Goal: Task Accomplishment & Management: Complete application form

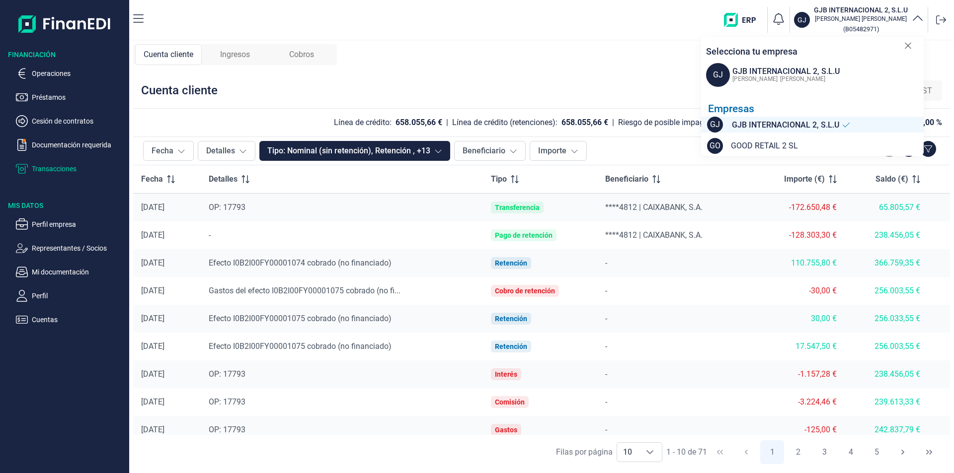
click at [254, 53] on div "Ingresos" at bounding box center [235, 54] width 67 height 21
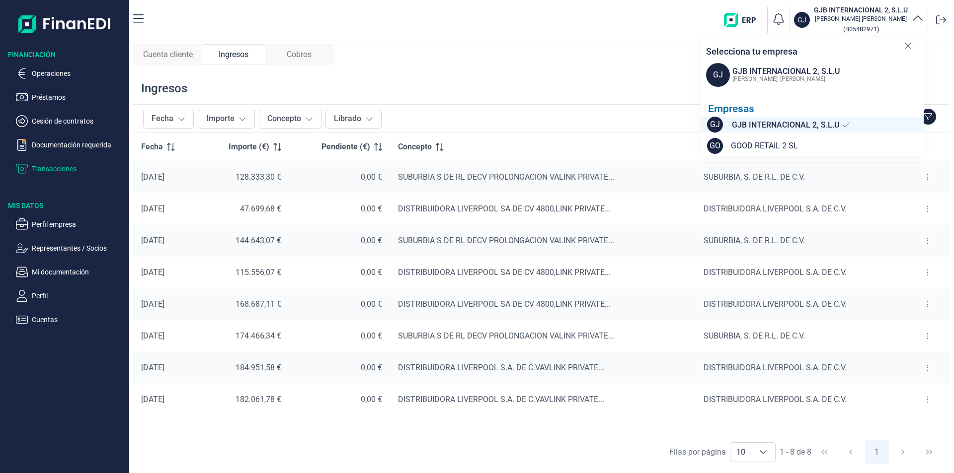
click at [173, 54] on span "Cuenta cliente" at bounding box center [168, 55] width 50 height 12
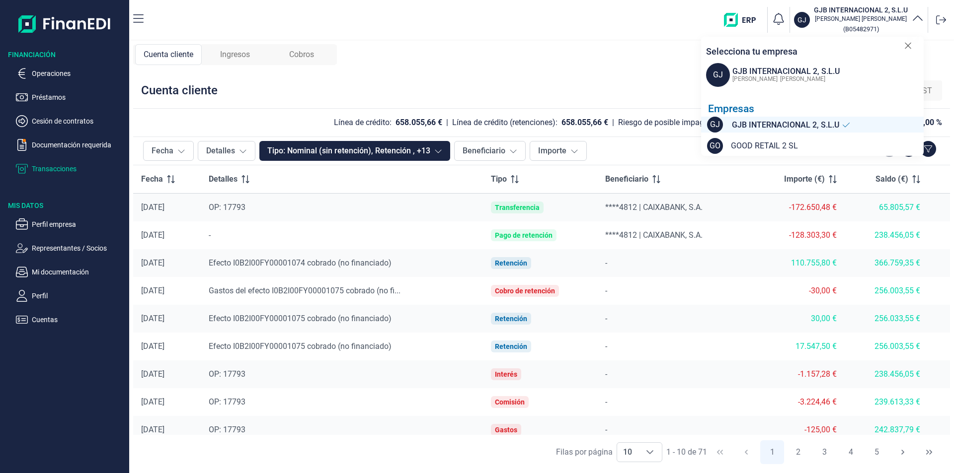
click at [387, 60] on div "Cuenta cliente Ingresos Cobros Cuenta cliente LKP FND TOR HST Línea de crédito:…" at bounding box center [541, 257] width 825 height 433
click at [47, 73] on p "Operaciones" at bounding box center [78, 74] width 93 height 12
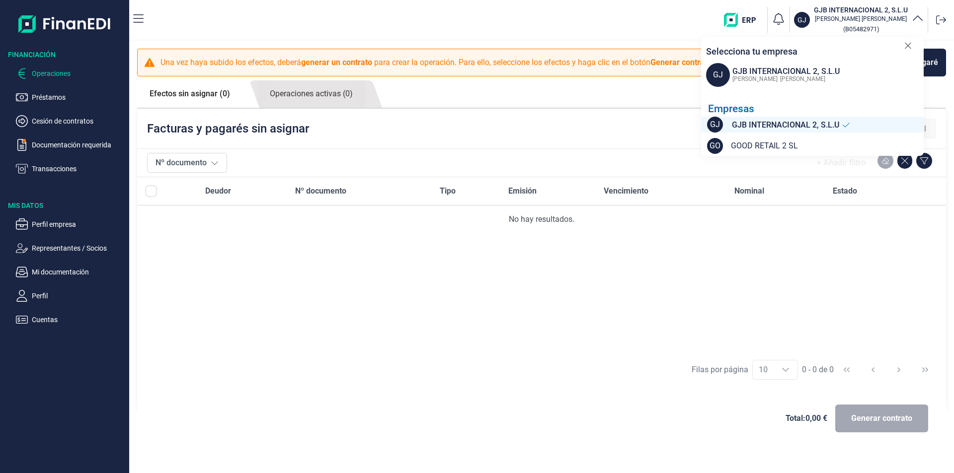
click at [513, 272] on div "Deudor Nº documento Tipo Emisión Vencimiento Nominal Estado No hay resultados." at bounding box center [541, 264] width 809 height 175
click at [737, 16] on img "button" at bounding box center [743, 20] width 39 height 14
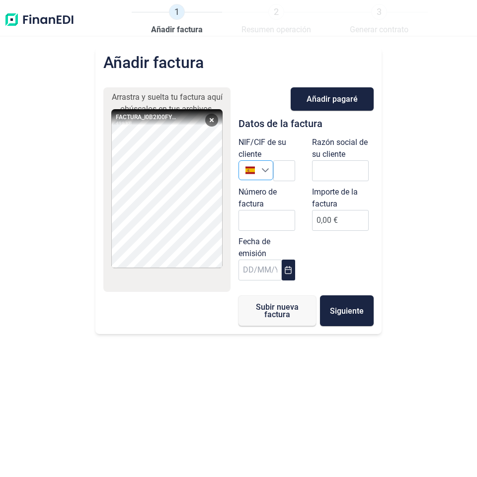
click at [267, 172] on icon "Seleccione un país" at bounding box center [265, 170] width 8 height 8
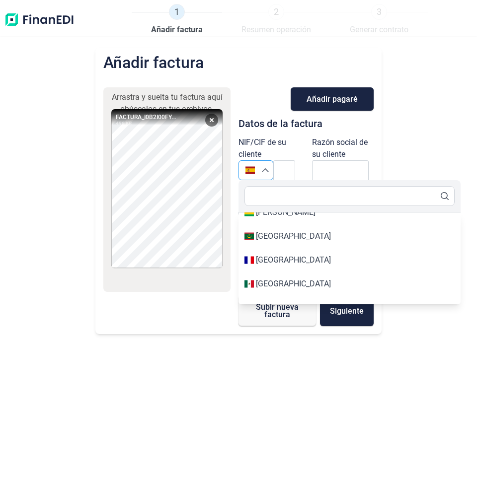
scroll to position [3567, 0]
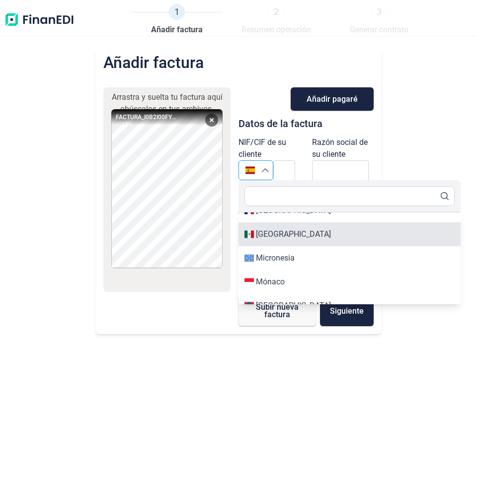
click at [295, 239] on div "México" at bounding box center [349, 235] width 210 height 12
type input "México"
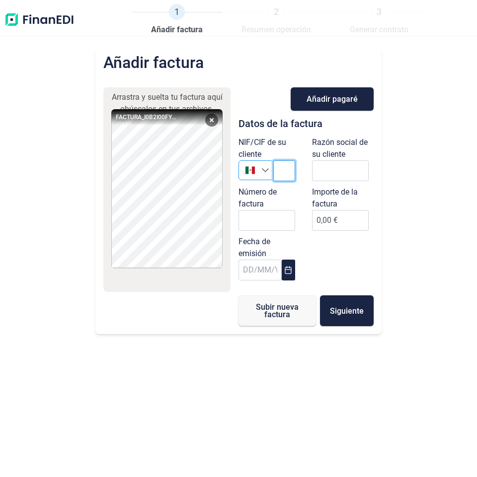
click at [284, 174] on input "text" at bounding box center [284, 170] width 22 height 21
paste input "DLI931201MI9"
type input "DLI931201MI9"
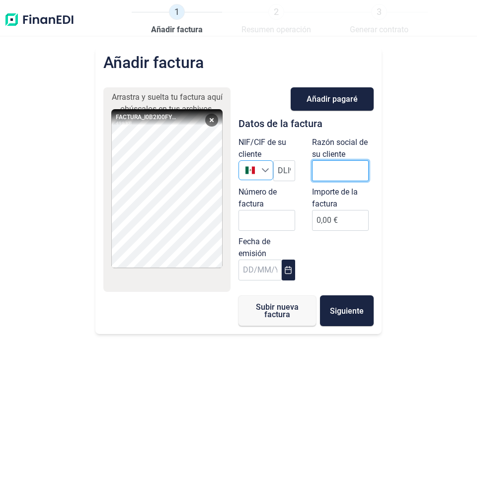
click at [335, 167] on input "text" at bounding box center [340, 170] width 57 height 21
paste input "DISTRIBUIDORA LIVERPOOL S.A. DE C.V."
type input "DISTRIBUIDORA LIVERPOOL S.A. DE C.V."
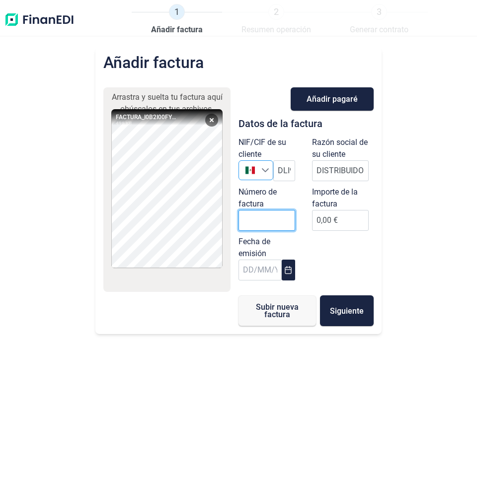
click at [264, 221] on input "Número de factura" at bounding box center [266, 220] width 57 height 21
paste input "I0B2I00FY00001094"
type input "I0B2I00FY00001094"
drag, startPoint x: 319, startPoint y: 223, endPoint x: 327, endPoint y: 231, distance: 11.6
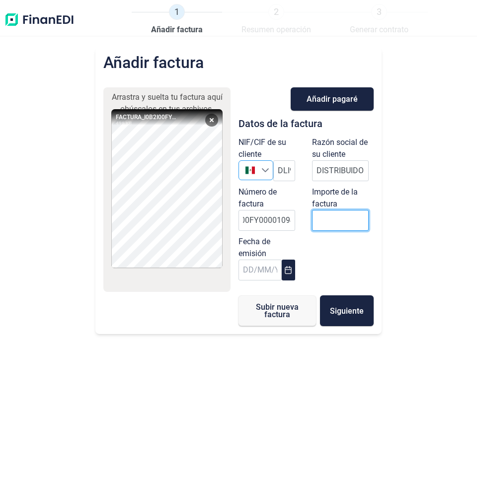
scroll to position [0, 0]
type input "16212"
type input "16212.3"
type input "16.212,33 €"
click at [286, 271] on icon "Choose Date" at bounding box center [288, 270] width 6 height 8
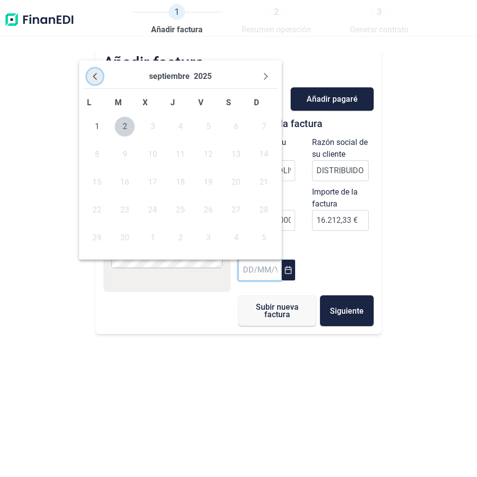
click at [95, 78] on icon "Previous Month" at bounding box center [95, 76] width 4 height 7
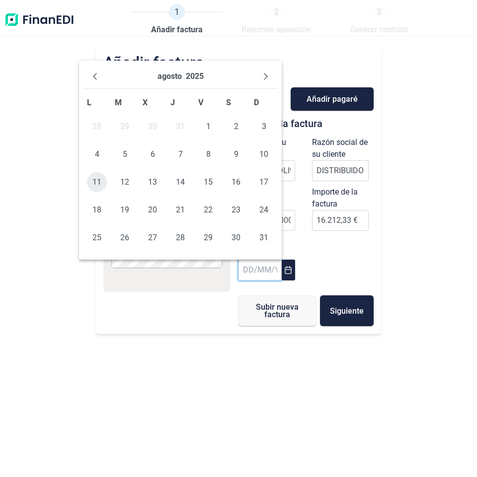
click at [100, 186] on span "11" at bounding box center [97, 182] width 20 height 20
type input "[DATE]"
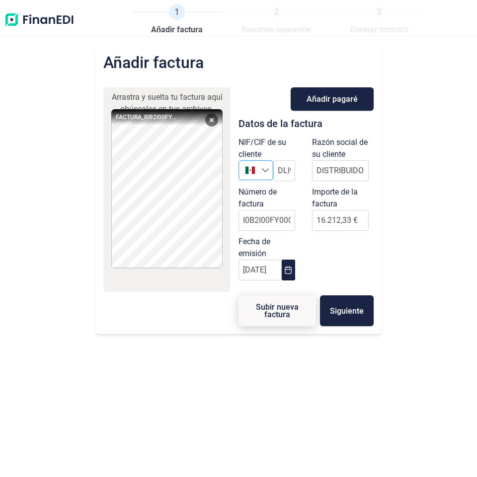
click at [278, 310] on span "Subir nueva factura" at bounding box center [277, 311] width 46 height 15
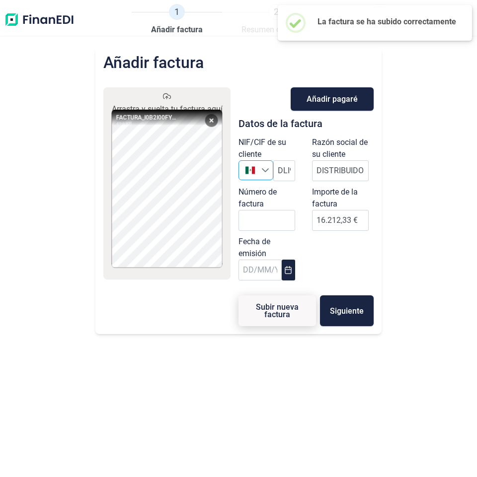
type input "0,00 €"
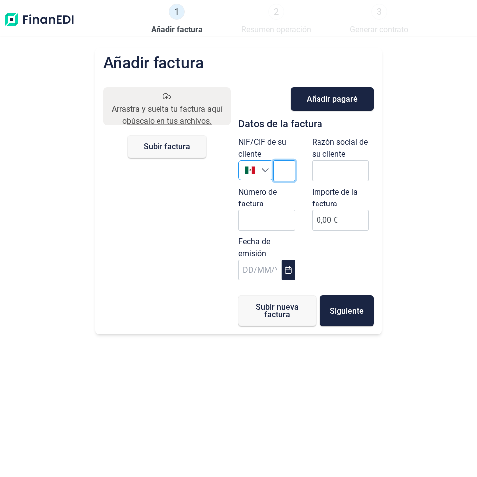
click at [290, 173] on input "text" at bounding box center [284, 170] width 22 height 21
paste input "DLI931201MI9"
type input "DLI931201MI9"
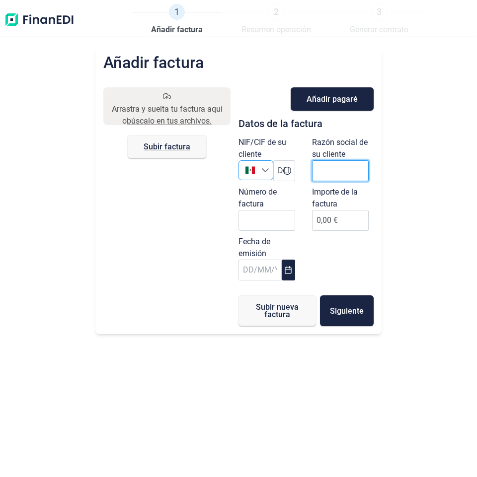
click at [329, 169] on input "text" at bounding box center [340, 170] width 57 height 21
paste input "DISTRIBUIDORA LIVERPOOL S.A."
type input "DISTRIBUIDORA LIVERPOOL S.A."
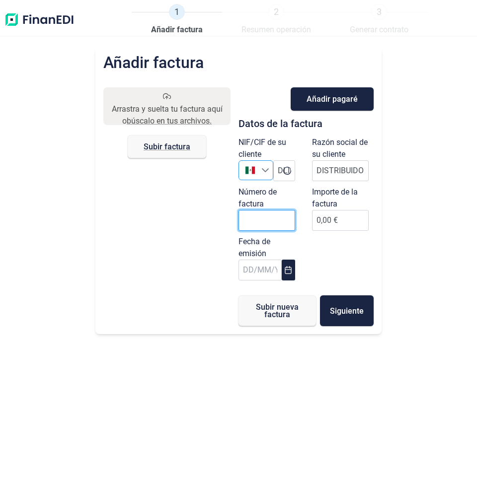
click at [257, 223] on input "Número de factura" at bounding box center [266, 220] width 57 height 21
paste input "I0B2I00FY00001095"
type input "I0B2I00FY00001095"
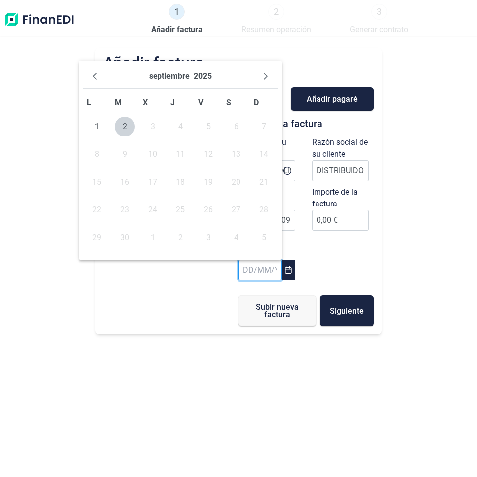
scroll to position [0, 0]
click at [243, 273] on input "text" at bounding box center [259, 270] width 43 height 21
click at [92, 76] on icon "Previous Month" at bounding box center [95, 77] width 8 height 8
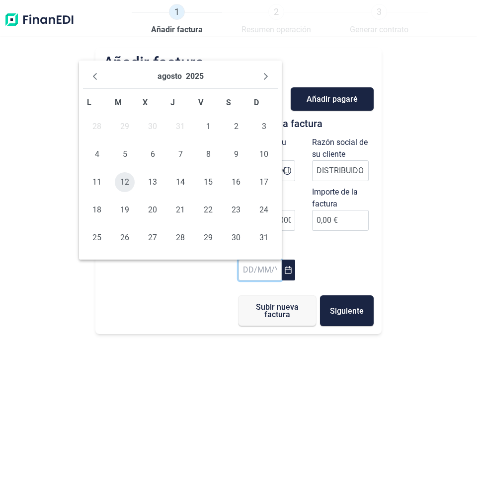
click at [123, 180] on span "12" at bounding box center [125, 182] width 20 height 20
type input "12/08/2025"
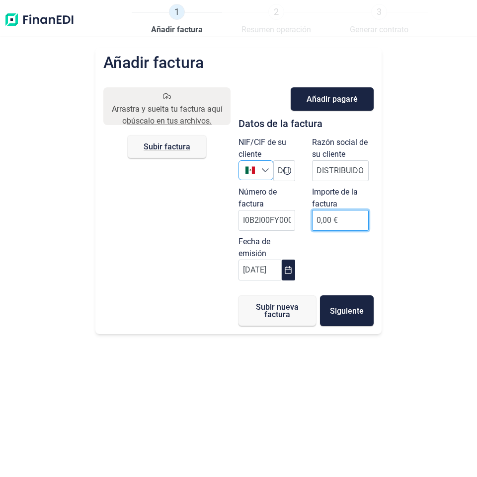
drag, startPoint x: 319, startPoint y: 216, endPoint x: 320, endPoint y: 225, distance: 8.5
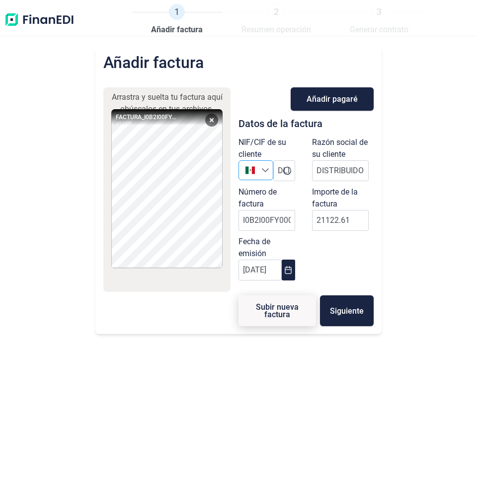
type input "21.122,61 €"
click at [282, 315] on span "Subir nueva factura" at bounding box center [277, 311] width 46 height 15
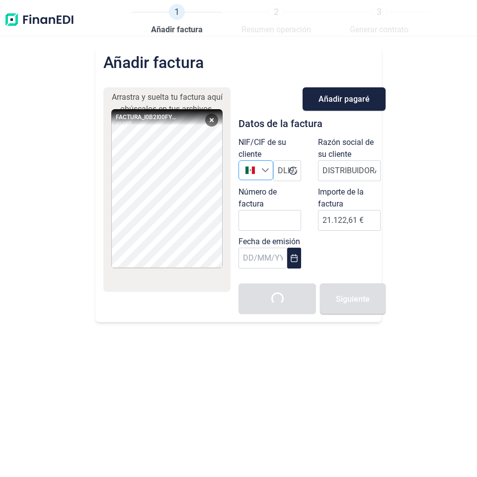
type input "0,00 €"
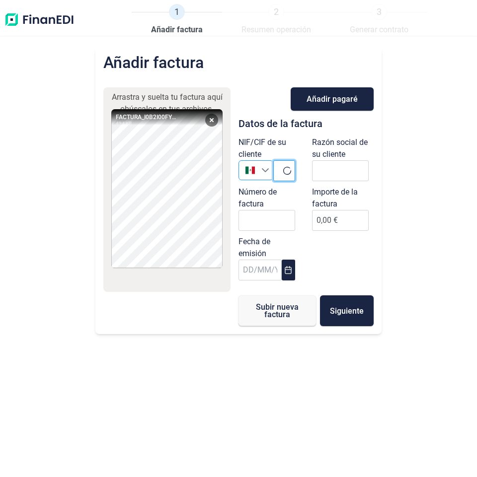
click at [283, 173] on span at bounding box center [284, 170] width 22 height 21
paste input "DLI931201MI9"
type input "DLI931201MI9"
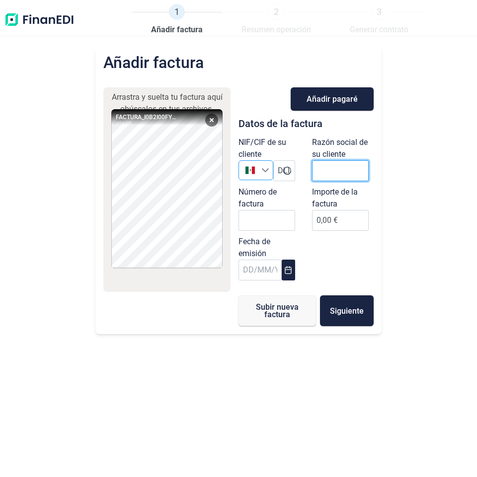
click at [327, 167] on input "text" at bounding box center [340, 170] width 57 height 21
paste input "DISTRIBUIDORA LIVERPOOL S.A. DE C.V."
type input "DISTRIBUIDORA LIVERPOOL S.A. DE C.V."
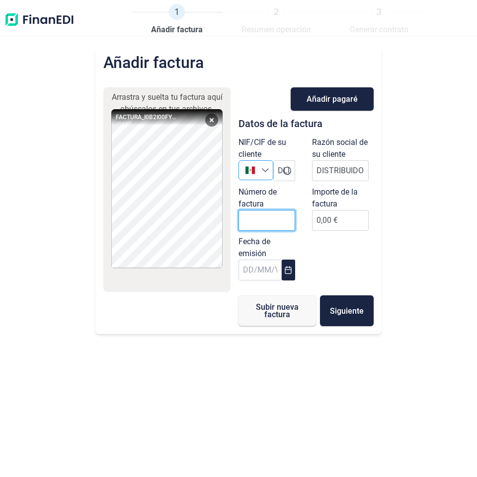
click at [275, 223] on input "Número de factura" at bounding box center [266, 220] width 57 height 21
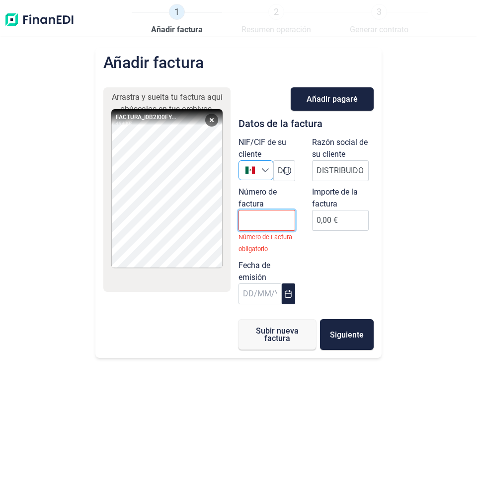
click at [261, 218] on input "Número de factura" at bounding box center [266, 220] width 57 height 21
paste input "I0B2I00FY00001096"
type input "I0B2I00FY00001096"
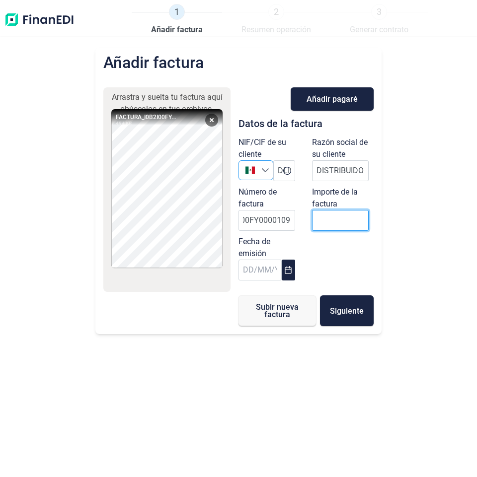
drag, startPoint x: 319, startPoint y: 222, endPoint x: 327, endPoint y: 230, distance: 11.6
type input "10.053,12 €"
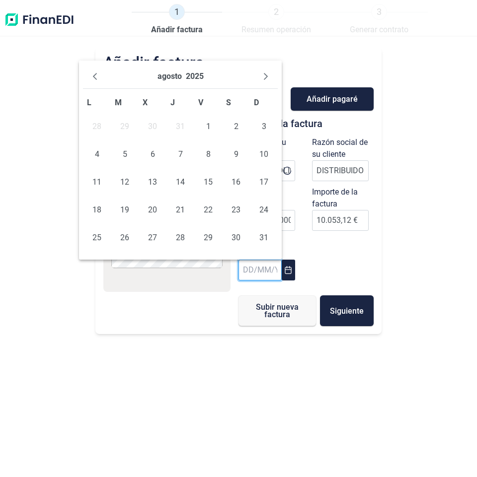
click at [247, 273] on input "text" at bounding box center [259, 270] width 43 height 21
click at [127, 178] on span "12" at bounding box center [125, 182] width 20 height 20
type input "12/08/2025"
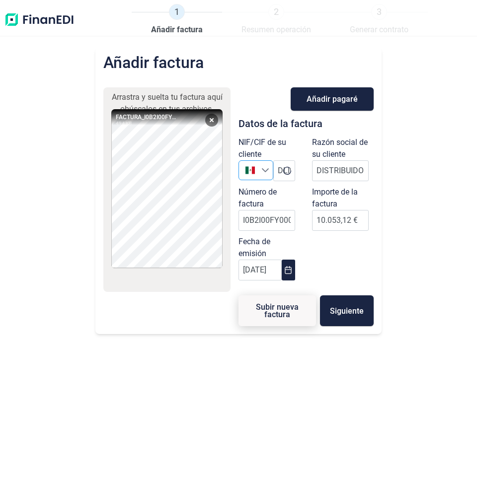
click at [274, 312] on span "Subir nueva factura" at bounding box center [277, 311] width 46 height 15
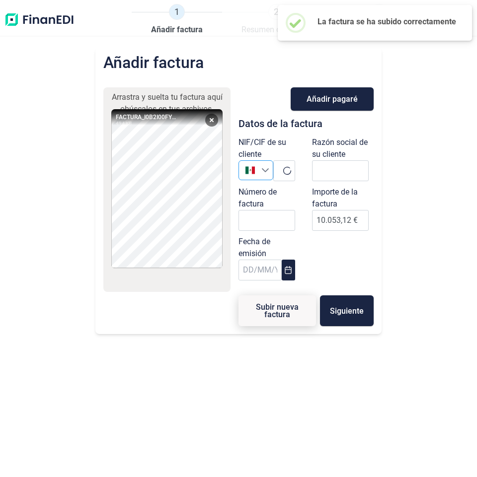
type input "0,00 €"
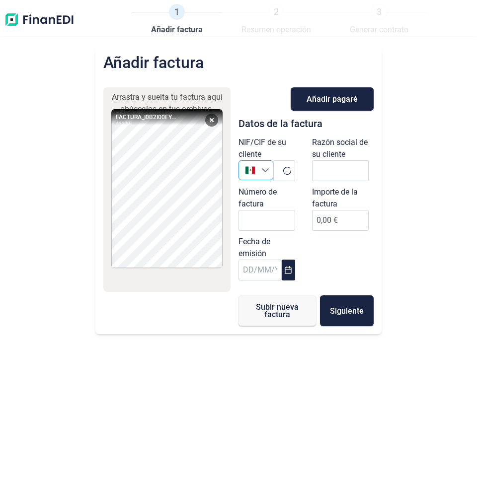
click at [148, 317] on div "Arrastra y suelta tu factura aquí o búscalos en tus archivos. FACTURA_I0B2I00FY…" at bounding box center [166, 206] width 127 height 239
click at [267, 213] on input "Número de factura" at bounding box center [266, 220] width 57 height 21
click at [285, 169] on icon at bounding box center [287, 171] width 10 height 10
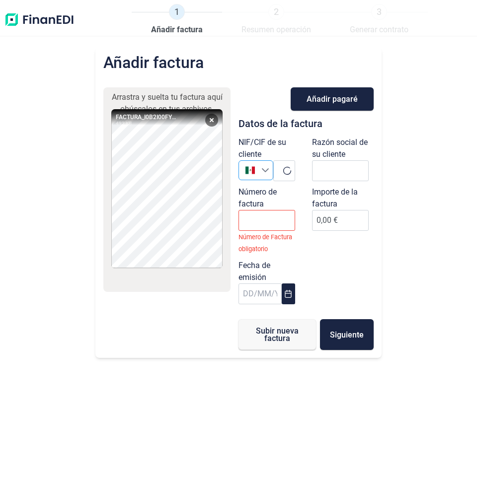
click at [285, 169] on icon at bounding box center [287, 171] width 10 height 10
click at [287, 166] on icon at bounding box center [287, 170] width 10 height 10
click at [261, 224] on input "Número de factura" at bounding box center [266, 220] width 57 height 21
paste input "I0B2I00FY00001097"
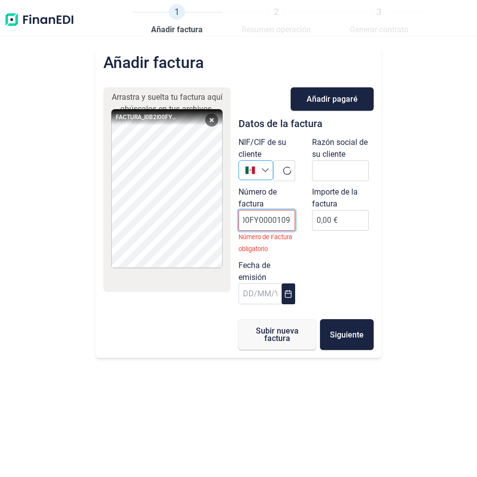
type input "I0B2I00FY00001097"
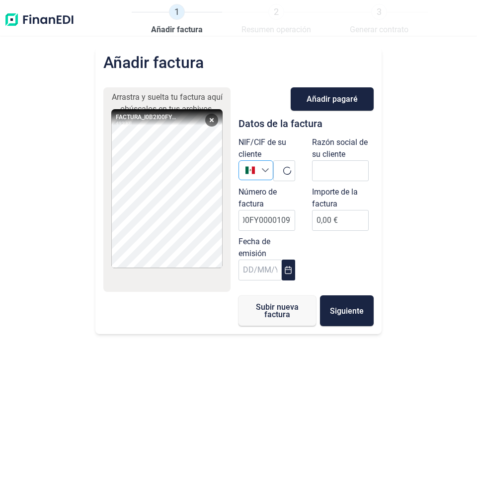
scroll to position [0, 0]
click at [286, 171] on icon at bounding box center [287, 170] width 11 height 11
click at [286, 171] on icon at bounding box center [287, 171] width 10 height 10
click at [285, 171] on icon at bounding box center [287, 171] width 10 height 10
click at [284, 167] on span at bounding box center [284, 170] width 22 height 21
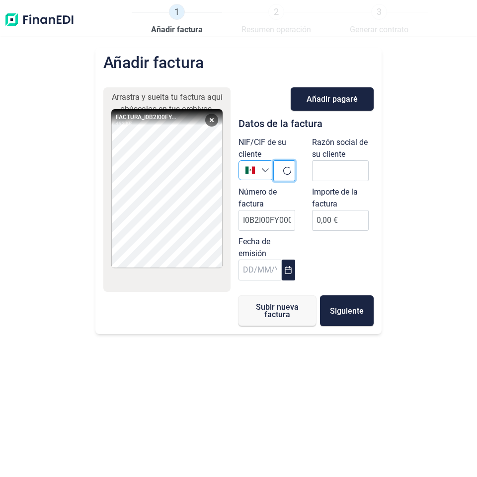
paste input "DLI931201MI9"
type input "DLI931201MI9"
click at [324, 170] on input "text" at bounding box center [340, 170] width 57 height 21
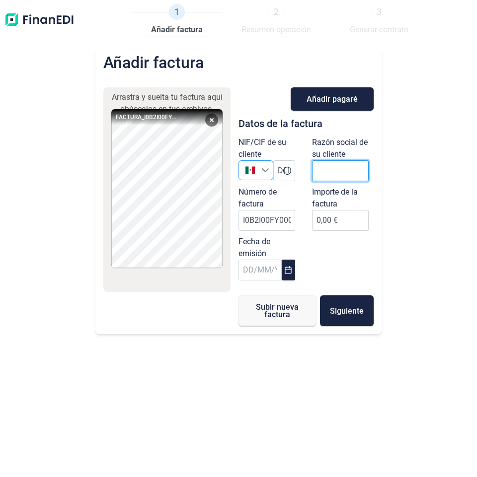
paste input "DISTRIBUIDORA LIVERPOOL S.A. DE C.V."
type input "DISTRIBUIDORA LIVERPOOL S.A. DE C.V."
drag, startPoint x: 318, startPoint y: 221, endPoint x: 322, endPoint y: 228, distance: 7.9
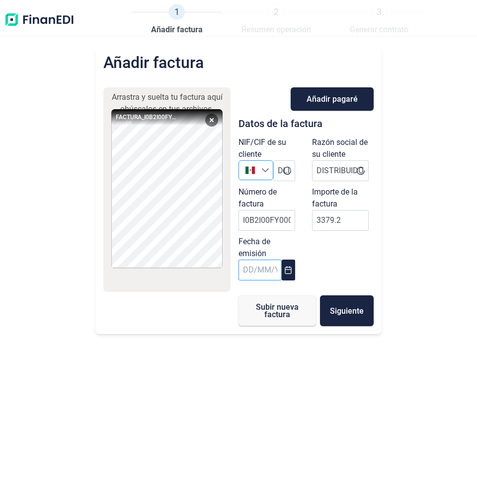
click at [248, 270] on input "text" at bounding box center [259, 270] width 43 height 21
type input "3.379,20 €"
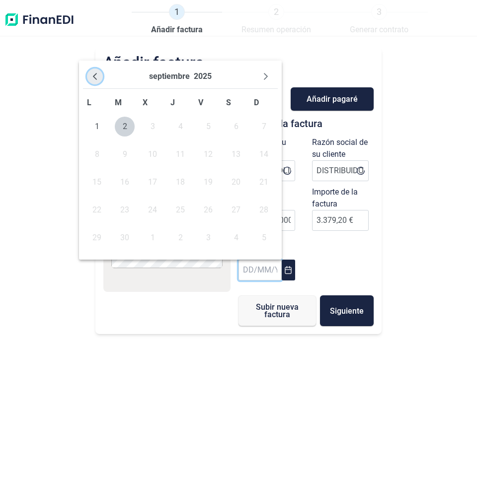
click at [96, 76] on icon "Previous Month" at bounding box center [95, 77] width 8 height 8
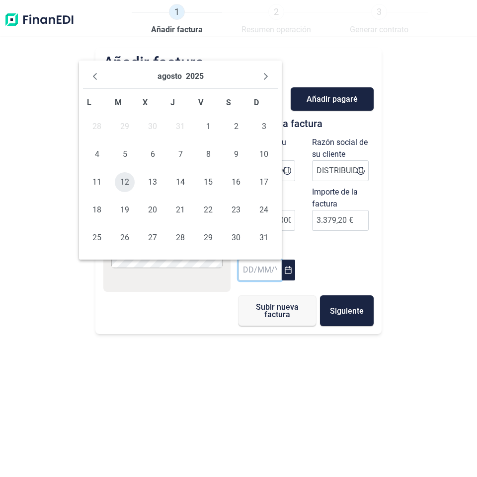
click at [124, 184] on span "12" at bounding box center [125, 182] width 20 height 20
type input "12/08/2025"
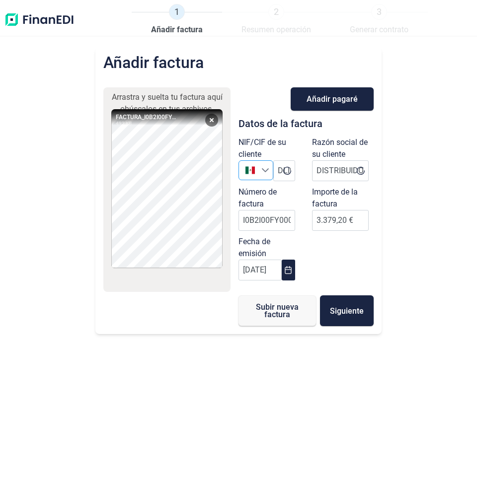
click at [205, 415] on div "Añadir factura Arrastra y suelta tu factura aquí o búscalos en tus archivos. FA…" at bounding box center [238, 263] width 477 height 430
click at [273, 311] on span "Subir nueva factura" at bounding box center [277, 311] width 46 height 15
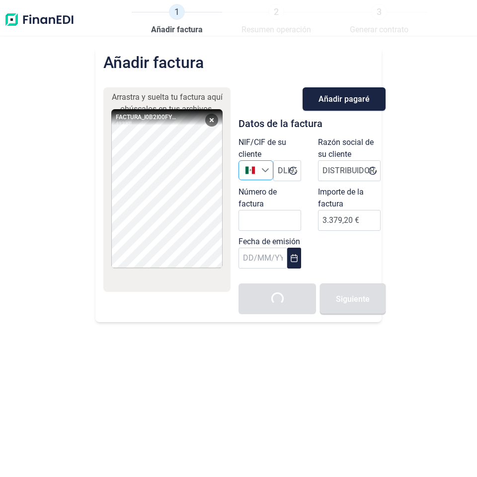
type input "0,00 €"
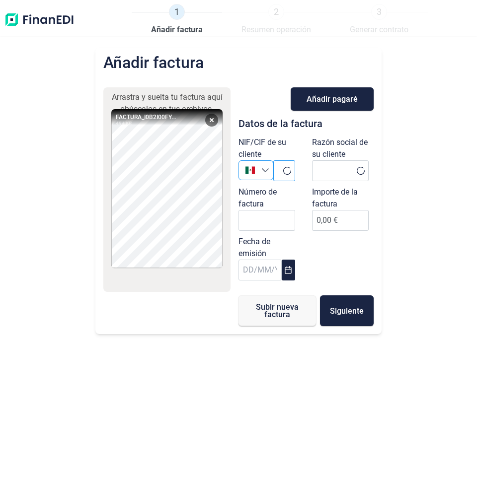
click at [283, 167] on span at bounding box center [284, 170] width 22 height 21
click at [283, 169] on icon at bounding box center [287, 171] width 10 height 10
click at [283, 169] on span at bounding box center [284, 170] width 22 height 21
paste input "DLI931201MI9"
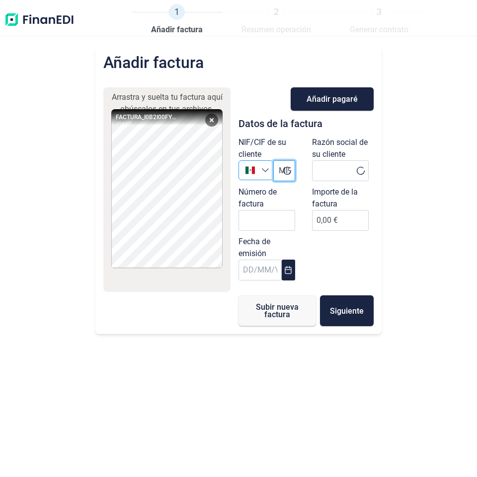
type input "DLI931201MI9"
click at [333, 178] on input "text" at bounding box center [340, 170] width 57 height 21
paste input "DISTRIBUIDORA LIVERPOOL S.A. DE C.V."
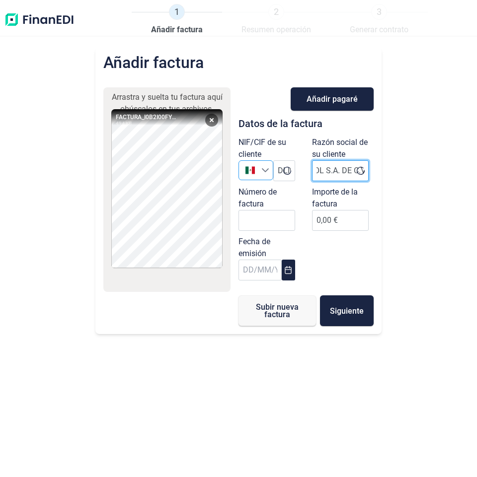
type input "DISTRIBUIDORA LIVERPOOL S.A. DE C.V."
click at [261, 222] on input "Número de factura" at bounding box center [266, 220] width 57 height 21
paste input "I0B2I00FY00001098"
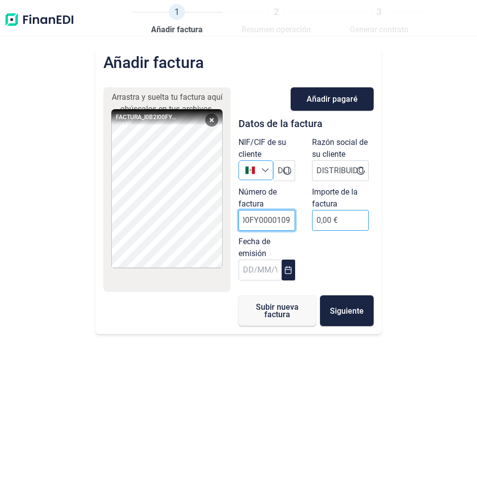
type input "I0B2I00FY00001098"
type input "29.123,26 €"
click at [247, 274] on input "text" at bounding box center [259, 270] width 43 height 21
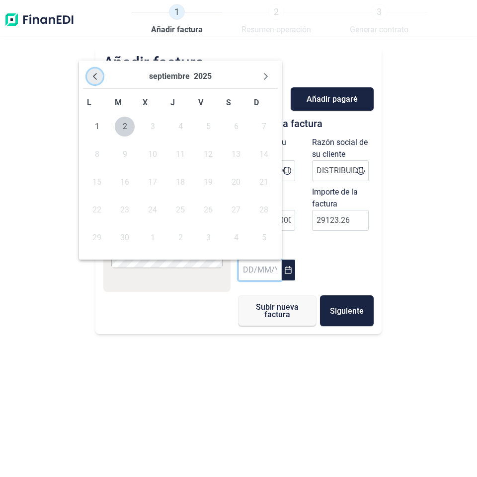
click at [97, 79] on icon "Previous Month" at bounding box center [95, 77] width 8 height 8
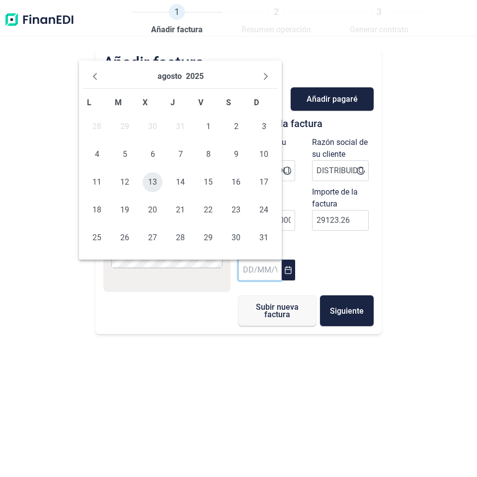
click at [153, 183] on span "13" at bounding box center [153, 182] width 20 height 20
type input "13/08/2025"
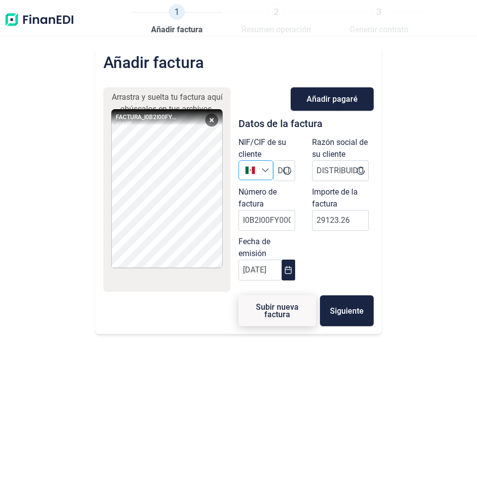
click at [267, 311] on span "Subir nueva factura" at bounding box center [277, 311] width 46 height 15
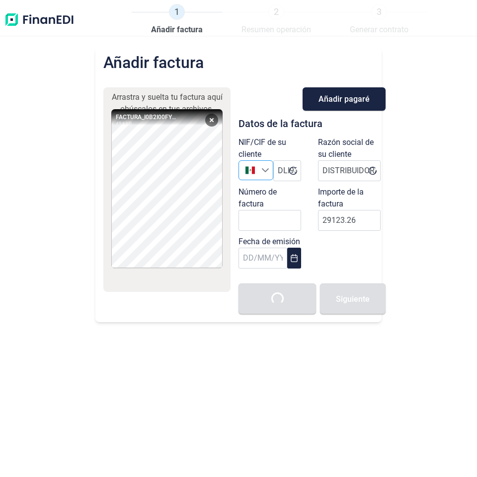
type input "0,00 €"
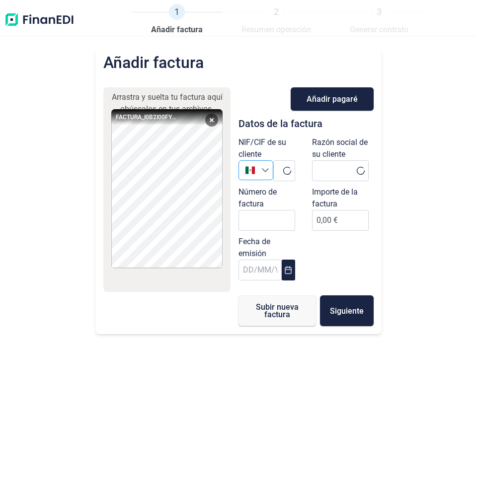
click at [286, 170] on icon at bounding box center [286, 170] width 9 height 9
click at [286, 170] on icon at bounding box center [287, 170] width 11 height 11
click at [281, 172] on input "text" at bounding box center [284, 170] width 22 height 21
paste input "DLI931201MI9"
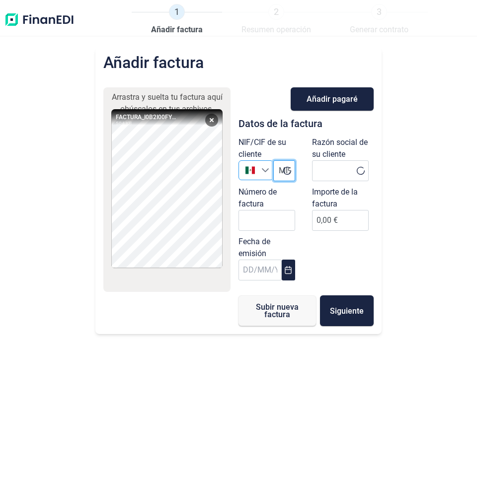
type input "DLI931201MI9"
click at [334, 174] on input "text" at bounding box center [340, 170] width 57 height 21
paste input "DISTRIBUIDORA LIVERPOOL S.A. DE C.V."
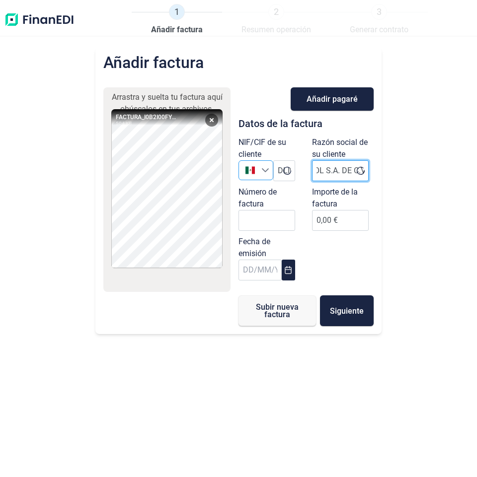
type input "DISTRIBUIDORA LIVERPOOL S.A. DE C.V."
click at [277, 223] on input "Número de factura" at bounding box center [266, 220] width 57 height 21
paste input "I0B2I00FY00001099"
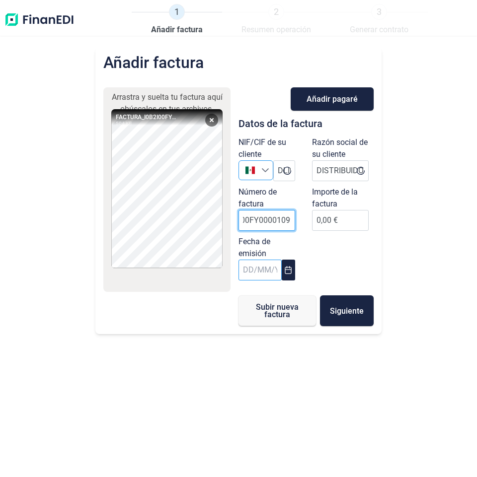
type input "I0B2I00FY00001099"
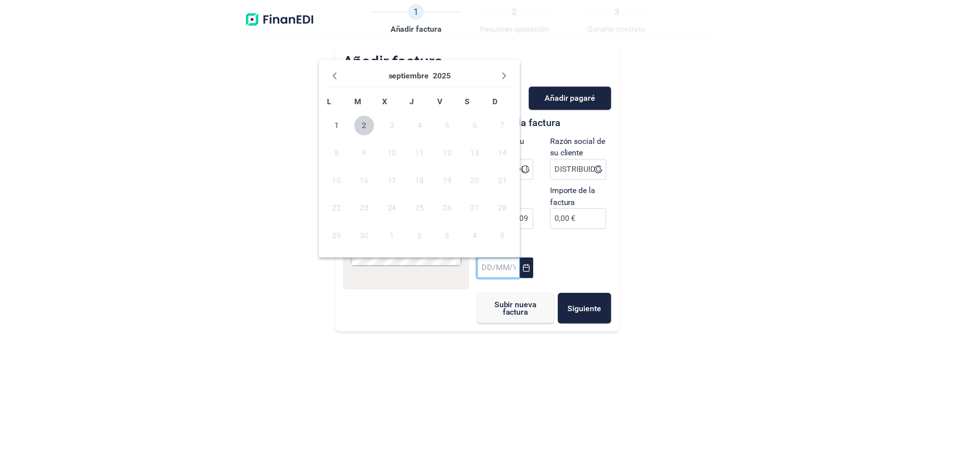
scroll to position [0, 0]
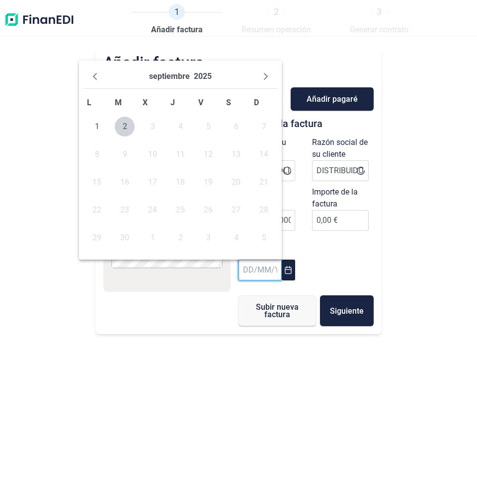
click at [257, 274] on input "text" at bounding box center [259, 270] width 43 height 21
click at [92, 76] on icon "Previous Month" at bounding box center [95, 77] width 8 height 8
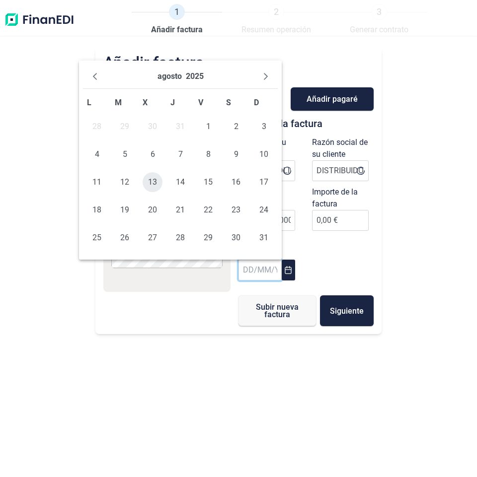
click at [150, 180] on span "13" at bounding box center [153, 182] width 20 height 20
type input "13/08/2025"
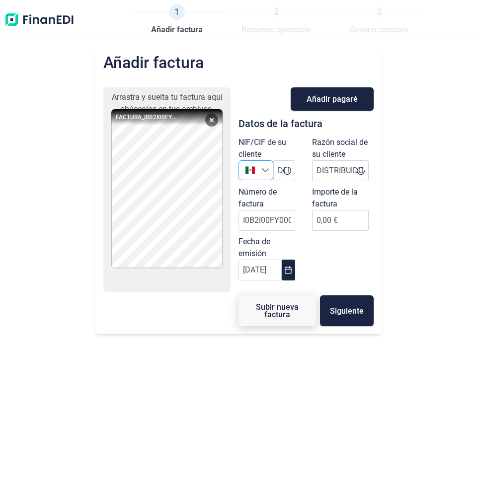
click at [272, 313] on span "Subir nueva factura" at bounding box center [277, 311] width 46 height 15
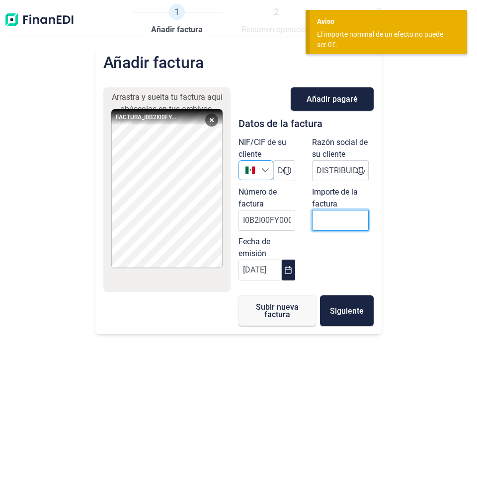
drag, startPoint x: 327, startPoint y: 221, endPoint x: 312, endPoint y: 224, distance: 15.7
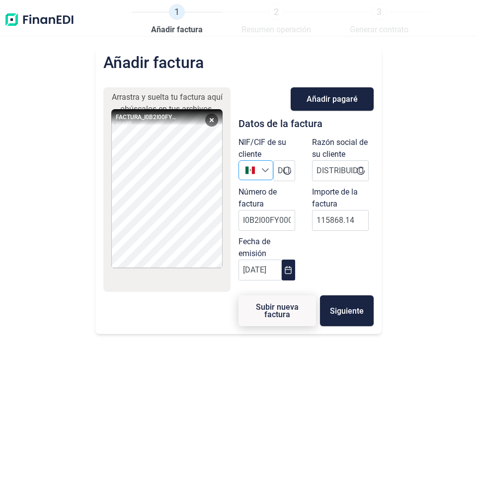
type input "115.868,14 €"
click at [268, 308] on span "Subir nueva factura" at bounding box center [277, 311] width 46 height 15
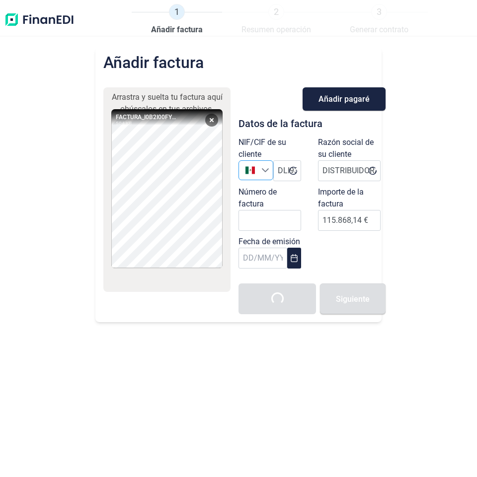
type input "0,00 €"
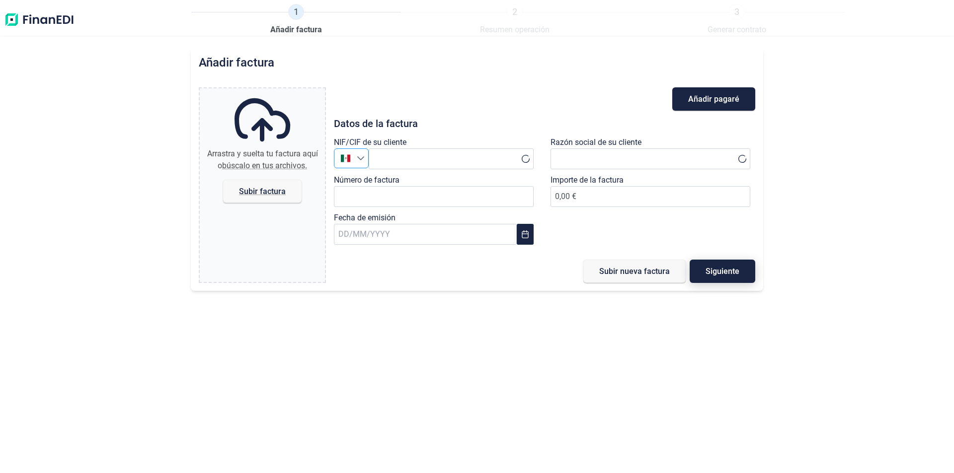
click at [745, 275] on button "Siguiente" at bounding box center [723, 271] width 66 height 23
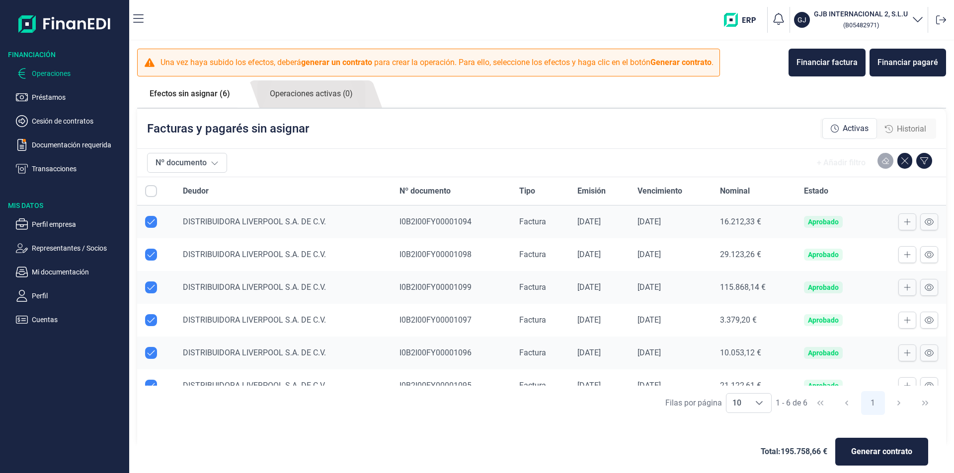
checkbox input "true"
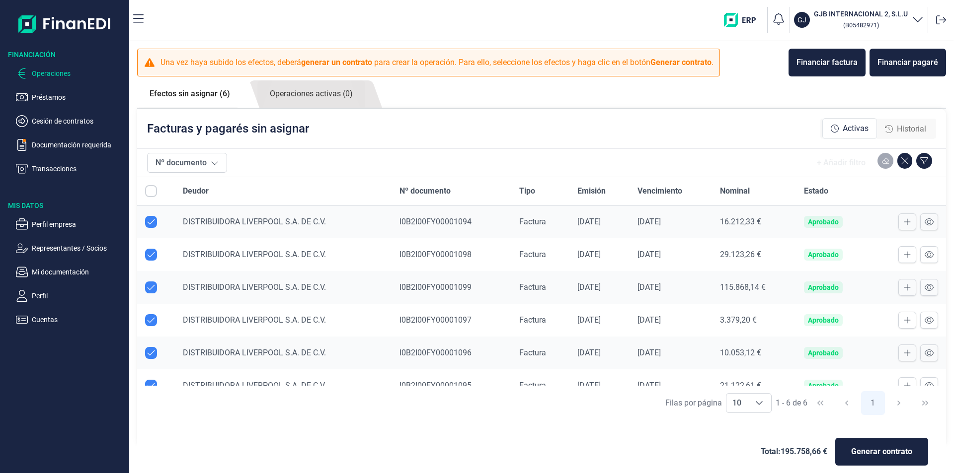
checkbox input "true"
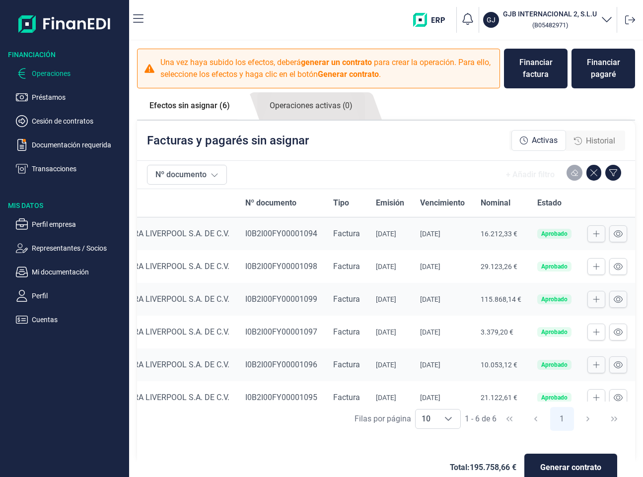
scroll to position [0, 102]
click at [593, 236] on icon at bounding box center [596, 234] width 7 height 8
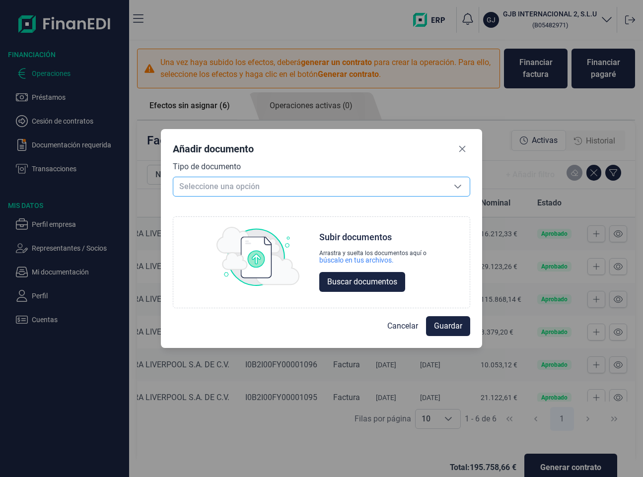
click at [461, 185] on icon "Seleccione una opción" at bounding box center [458, 187] width 7 height 4
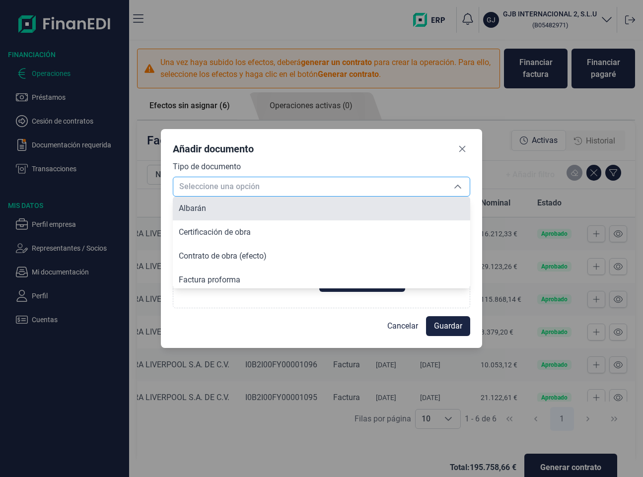
click at [288, 218] on li "Albarán" at bounding box center [322, 209] width 298 height 24
type input "Albarán"
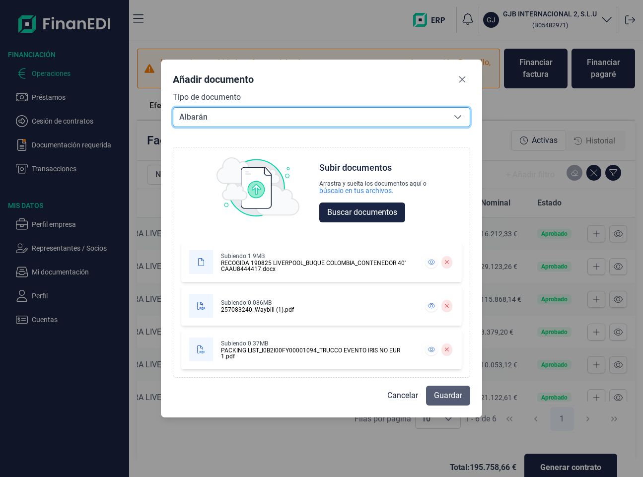
click at [456, 398] on span "Guardar" at bounding box center [448, 396] width 28 height 12
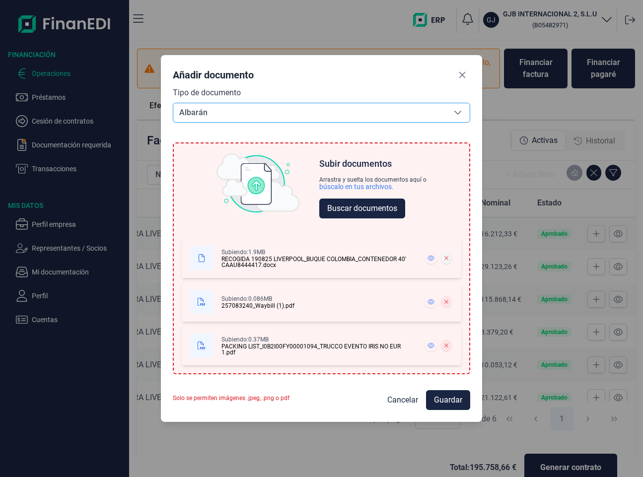
click at [446, 259] on icon at bounding box center [447, 258] width 4 height 6
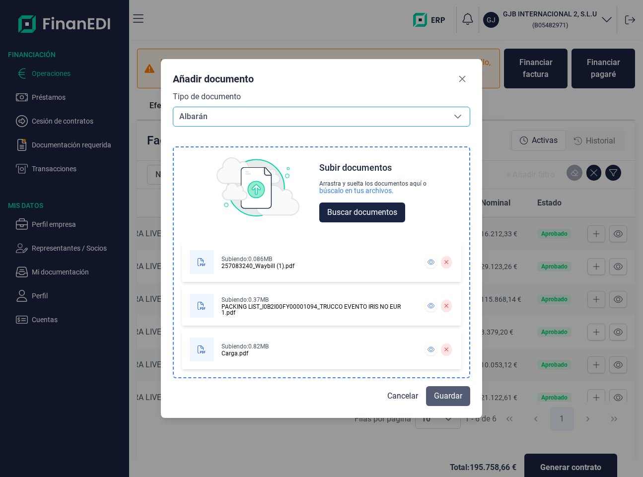
click at [449, 395] on span "Guardar" at bounding box center [448, 396] width 28 height 12
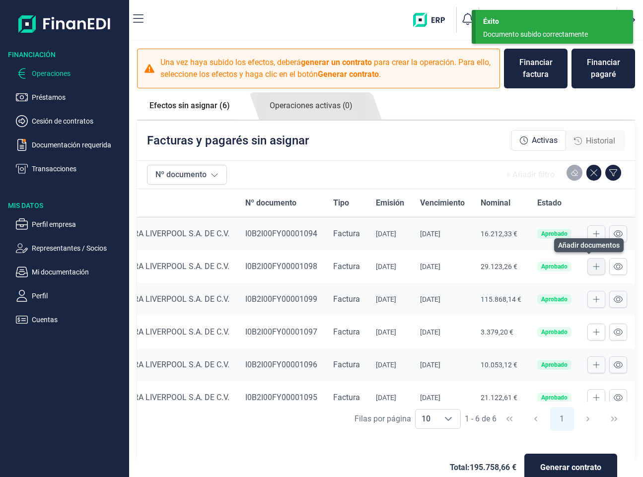
click at [593, 266] on icon at bounding box center [596, 267] width 7 height 8
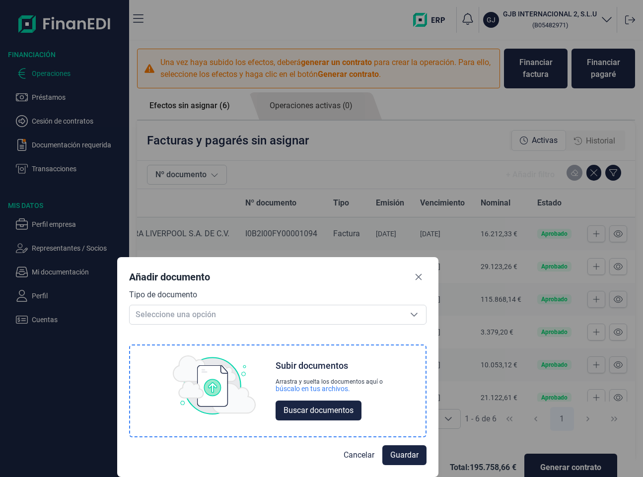
drag, startPoint x: 316, startPoint y: 158, endPoint x: 273, endPoint y: 369, distance: 214.6
click at [273, 369] on div "Añadir documento Tipo de documento Seleccione una opción Seleccione una opción …" at bounding box center [278, 367] width 322 height 221
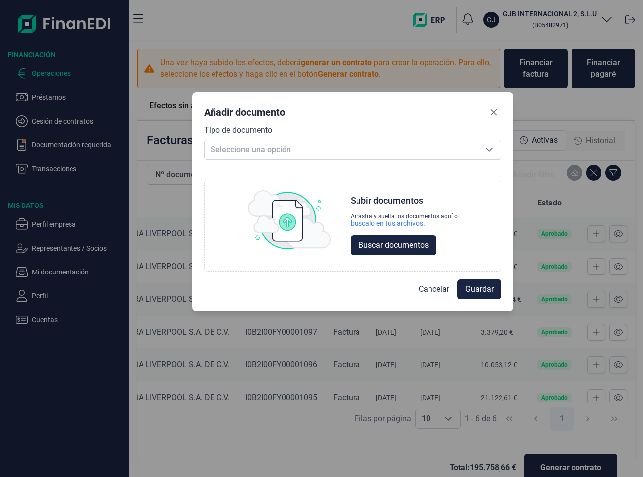
drag, startPoint x: 292, startPoint y: 281, endPoint x: 367, endPoint y: 116, distance: 181.2
click at [367, 116] on div "Añadir documento" at bounding box center [353, 114] width 298 height 20
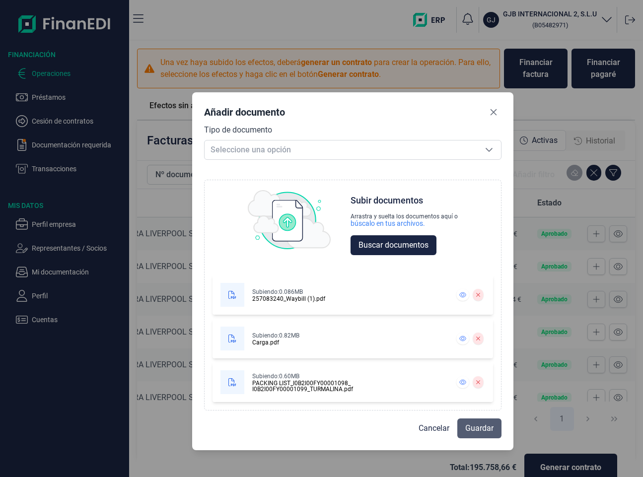
click at [474, 425] on span "Guardar" at bounding box center [479, 429] width 28 height 12
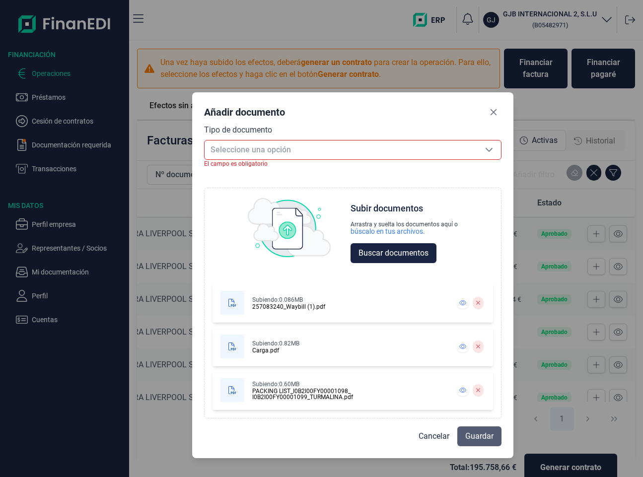
click at [475, 440] on span "Guardar" at bounding box center [479, 437] width 28 height 12
click at [391, 156] on span "Seleccione una opción" at bounding box center [341, 150] width 273 height 19
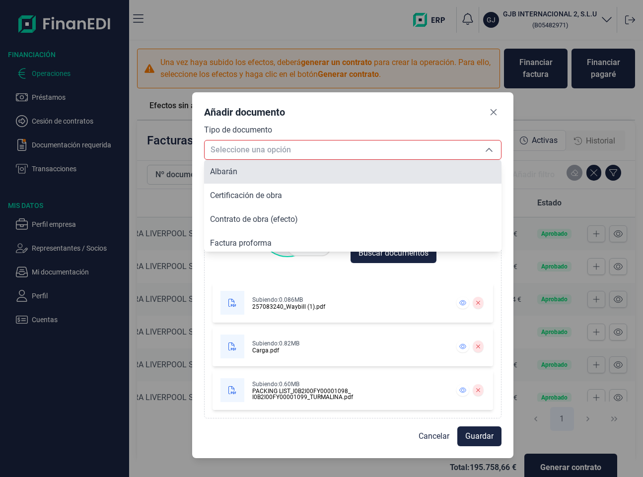
click at [325, 168] on li "Albarán" at bounding box center [353, 172] width 298 height 24
type input "Albarán"
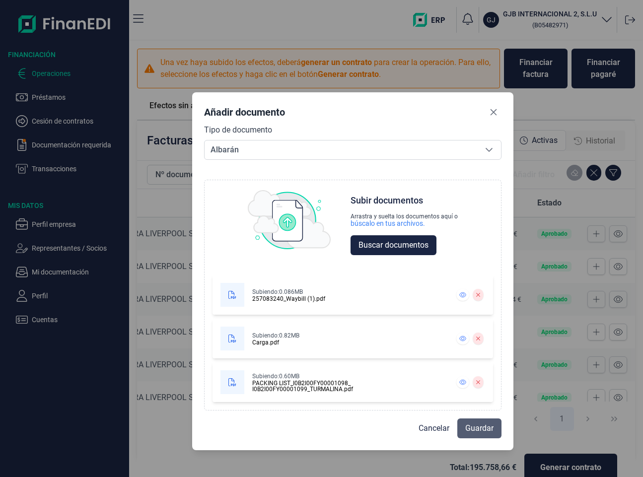
click at [484, 433] on span "Guardar" at bounding box center [479, 429] width 28 height 12
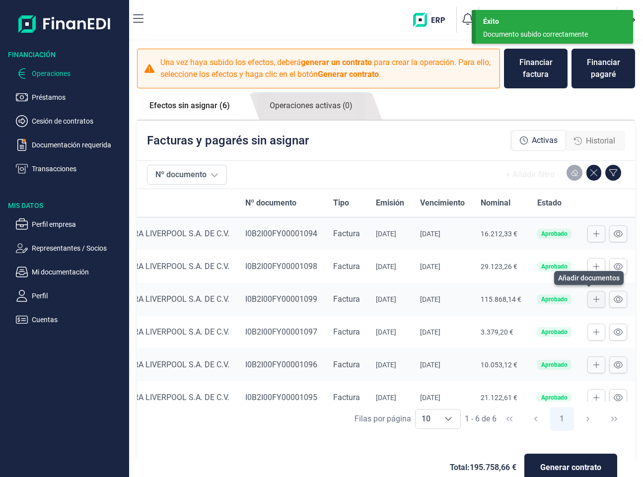
click at [593, 302] on icon at bounding box center [596, 300] width 7 height 8
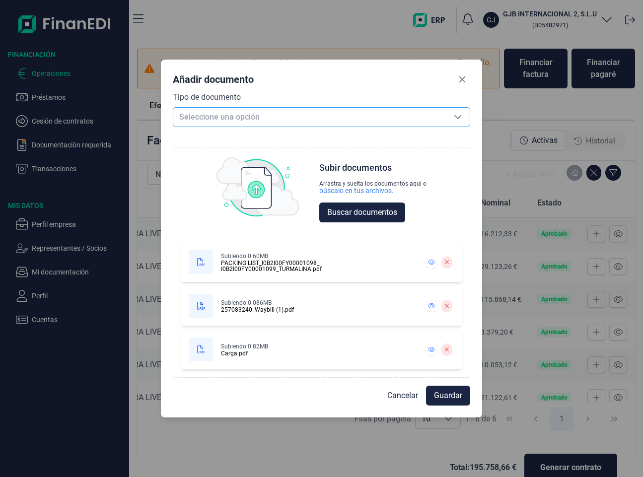
click at [277, 122] on span "Seleccione una opción" at bounding box center [309, 117] width 273 height 19
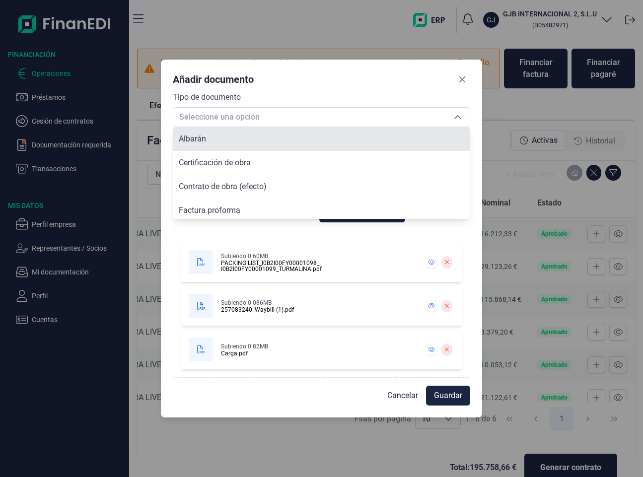
click at [244, 144] on li "Albarán" at bounding box center [322, 139] width 298 height 24
type input "Albarán"
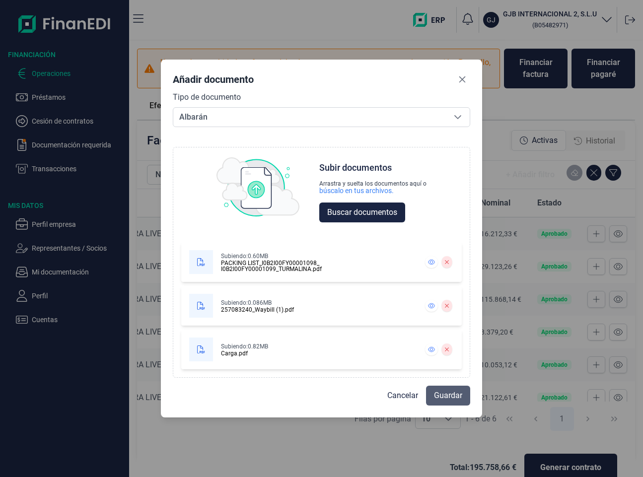
click at [444, 395] on span "Guardar" at bounding box center [448, 396] width 28 height 12
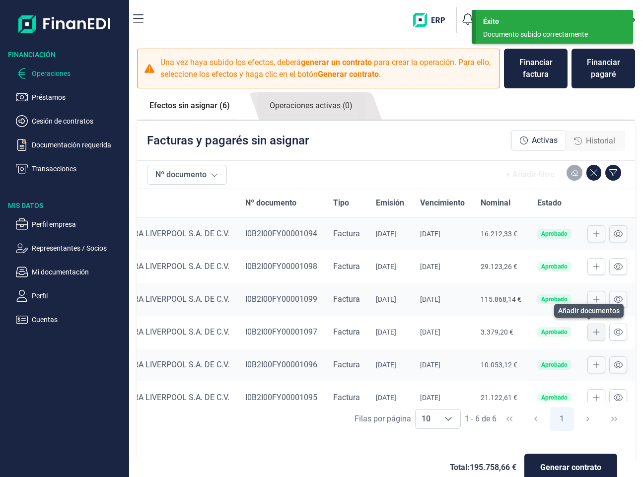
click at [590, 336] on button at bounding box center [597, 332] width 18 height 17
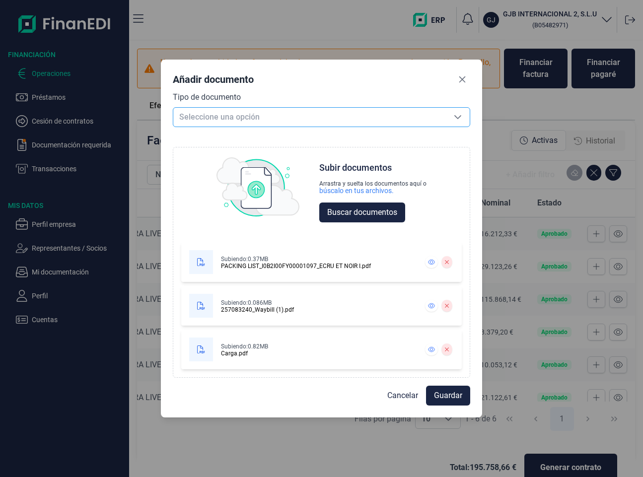
click at [353, 115] on span "Seleccione una opción" at bounding box center [309, 117] width 273 height 19
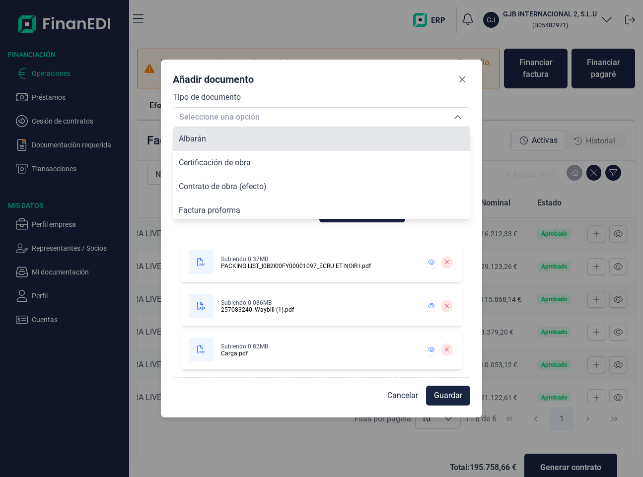
click at [279, 136] on li "Albarán" at bounding box center [322, 139] width 298 height 24
type input "Albarán"
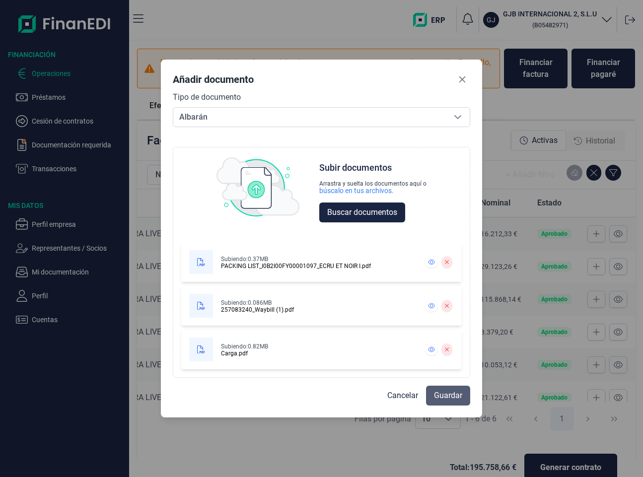
click at [455, 397] on span "Guardar" at bounding box center [448, 396] width 28 height 12
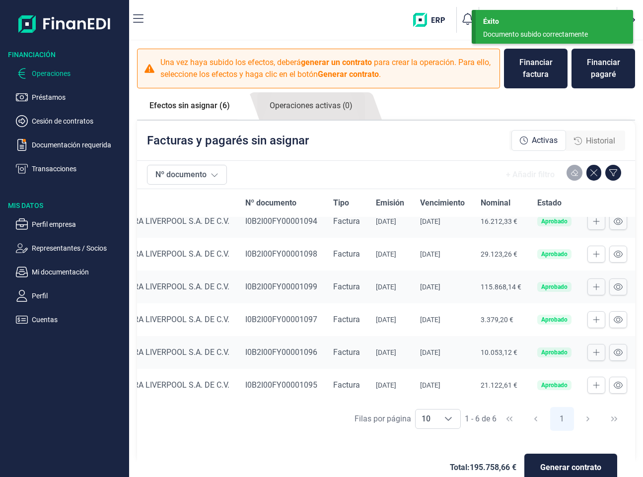
scroll to position [16, 102]
click at [593, 349] on icon at bounding box center [596, 353] width 7 height 8
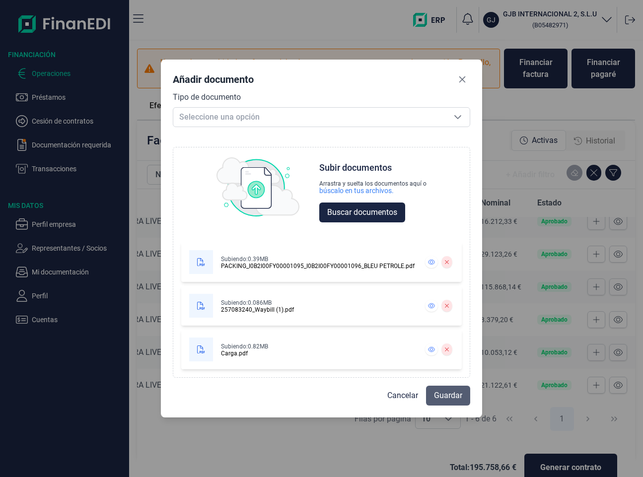
click at [451, 396] on span "Guardar" at bounding box center [448, 396] width 28 height 12
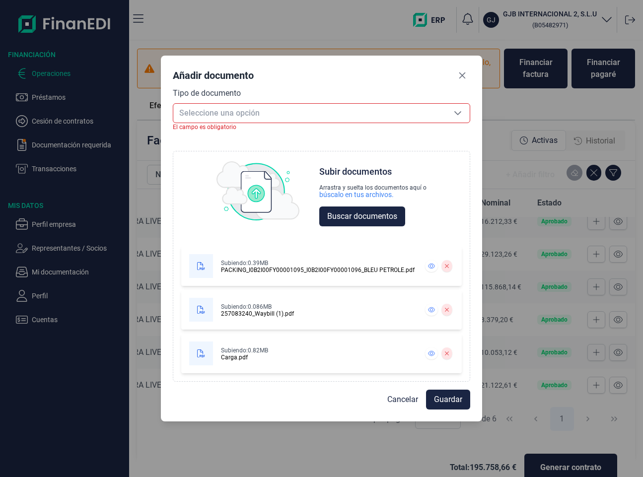
click at [280, 114] on span "Seleccione una opción" at bounding box center [309, 113] width 273 height 19
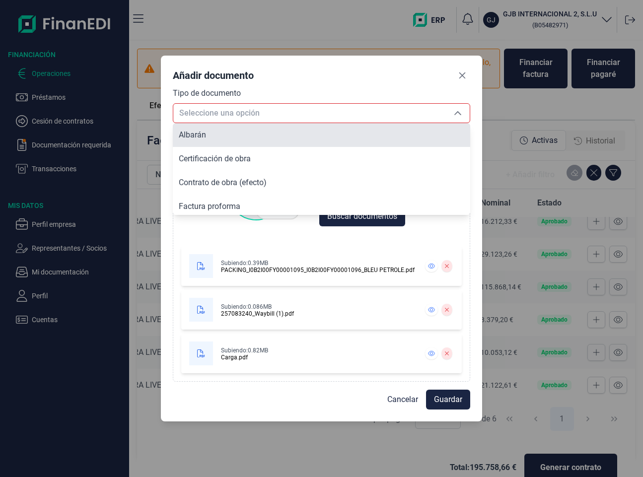
click at [255, 140] on li "Albarán" at bounding box center [322, 135] width 298 height 24
type input "Albarán"
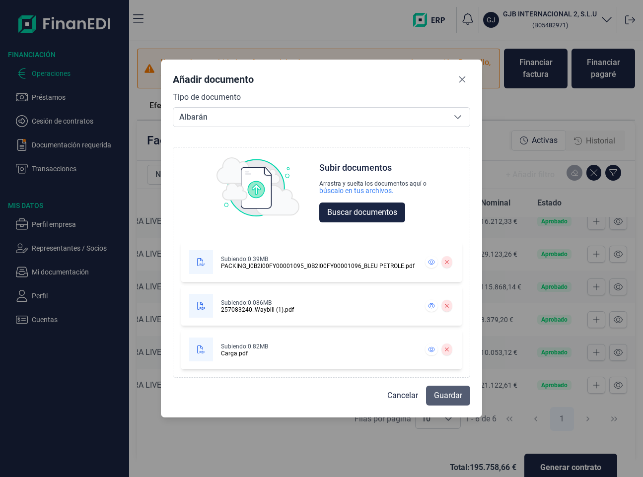
click at [455, 400] on span "Guardar" at bounding box center [448, 396] width 28 height 12
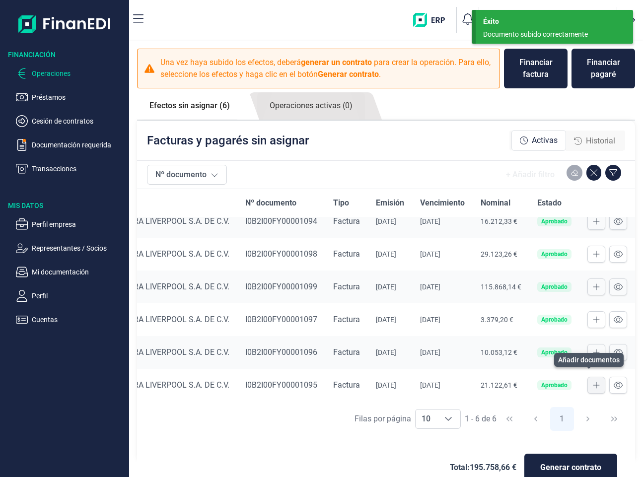
click at [593, 384] on icon at bounding box center [596, 386] width 7 height 8
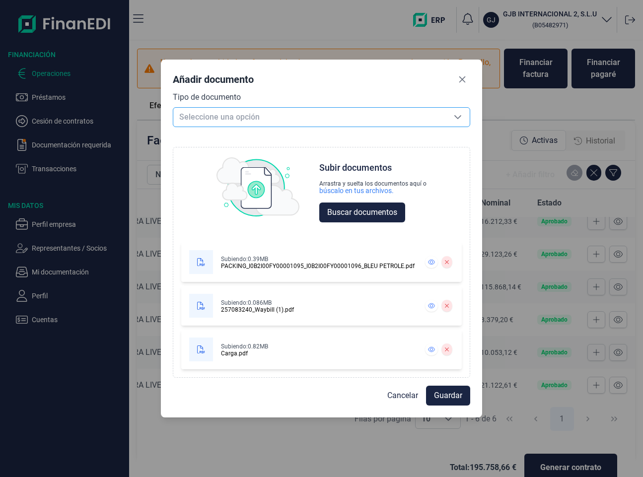
click at [452, 119] on div "Seleccione una opción" at bounding box center [458, 117] width 24 height 19
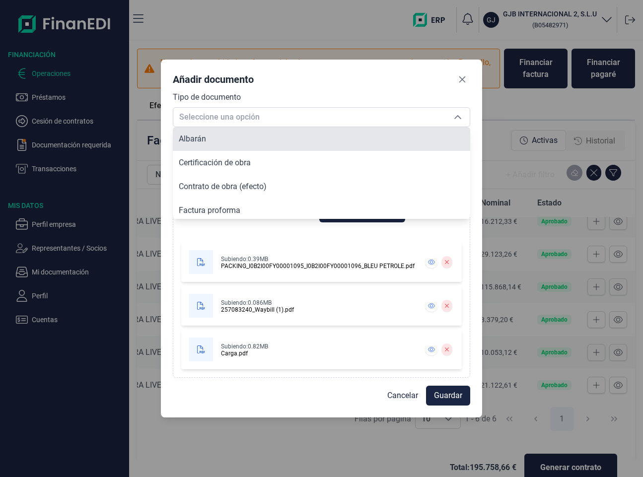
click at [360, 136] on li "Albarán" at bounding box center [322, 139] width 298 height 24
type input "Albarán"
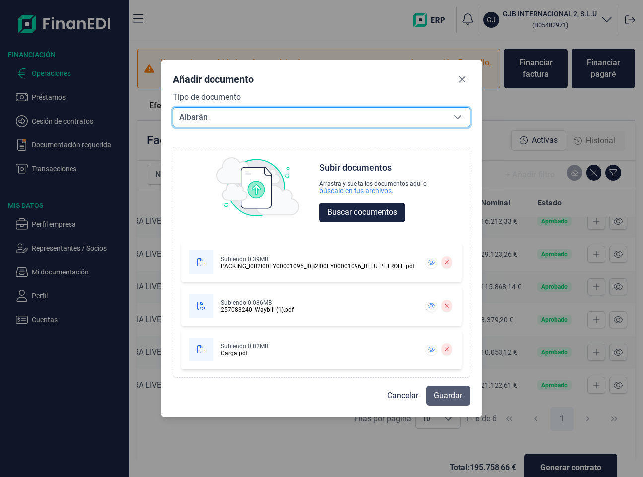
click at [452, 394] on span "Guardar" at bounding box center [448, 396] width 28 height 12
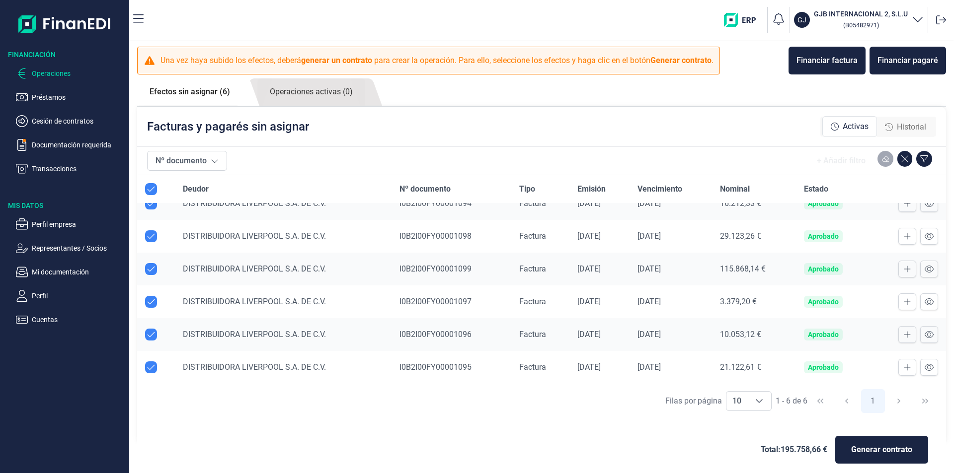
scroll to position [0, 0]
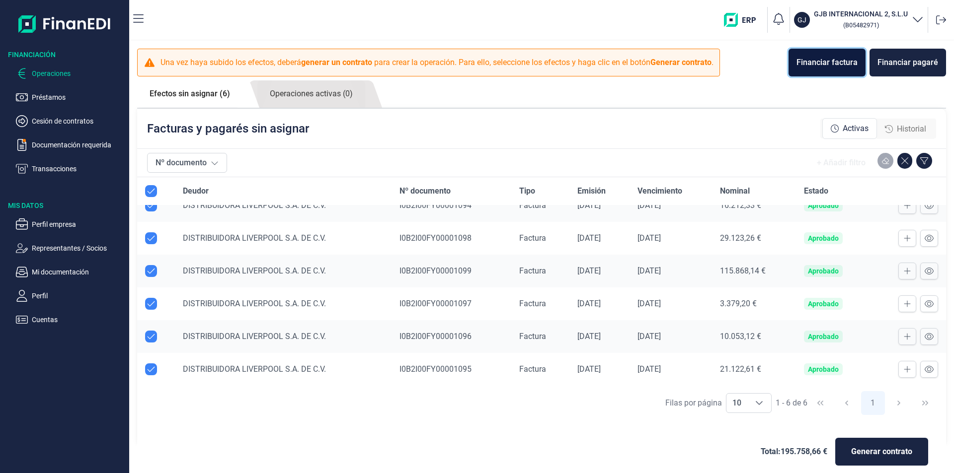
click at [814, 69] on button "Financiar factura" at bounding box center [826, 63] width 77 height 28
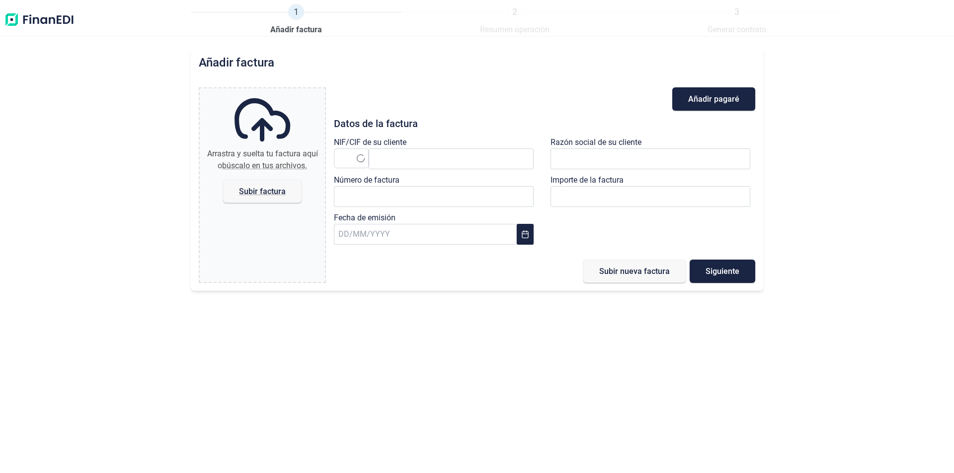
type input "0,00 €"
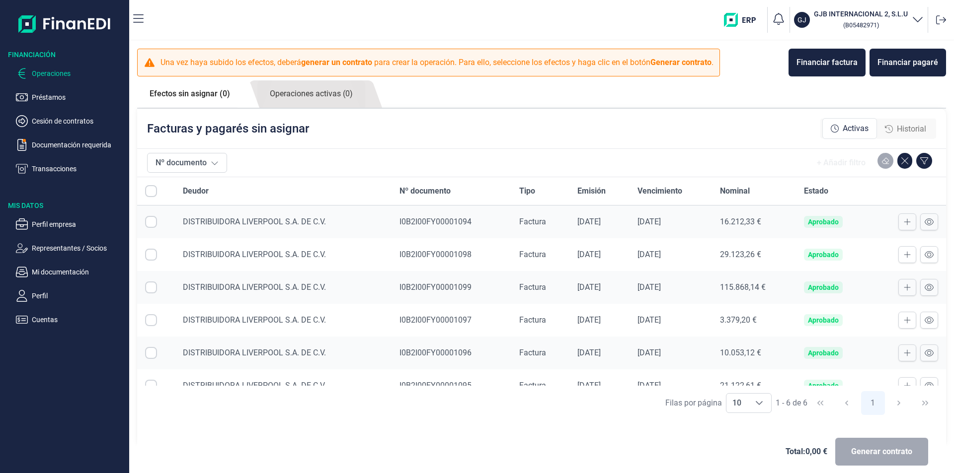
checkbox input "true"
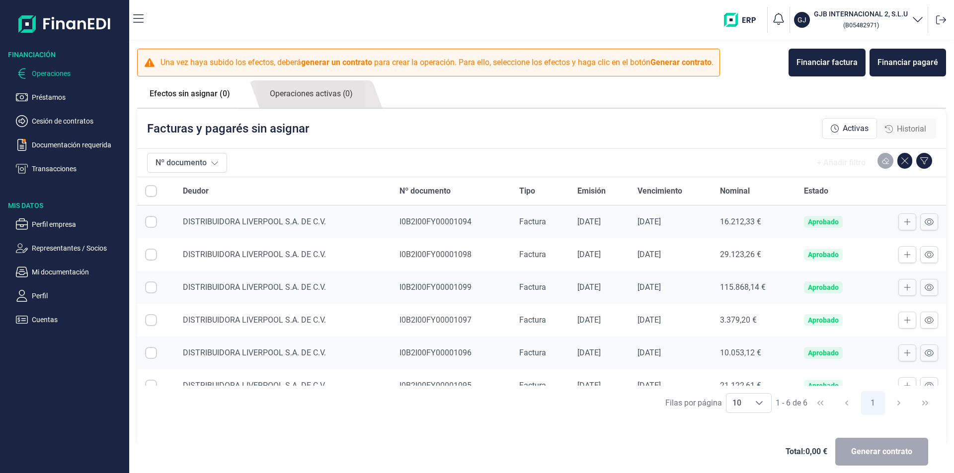
checkbox input "true"
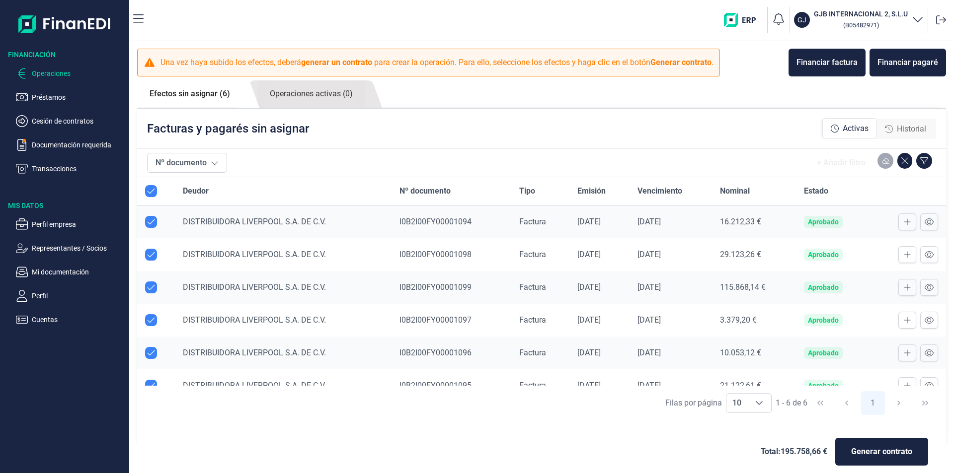
checkbox input "true"
click at [885, 453] on span "Generar contrato" at bounding box center [881, 452] width 61 height 12
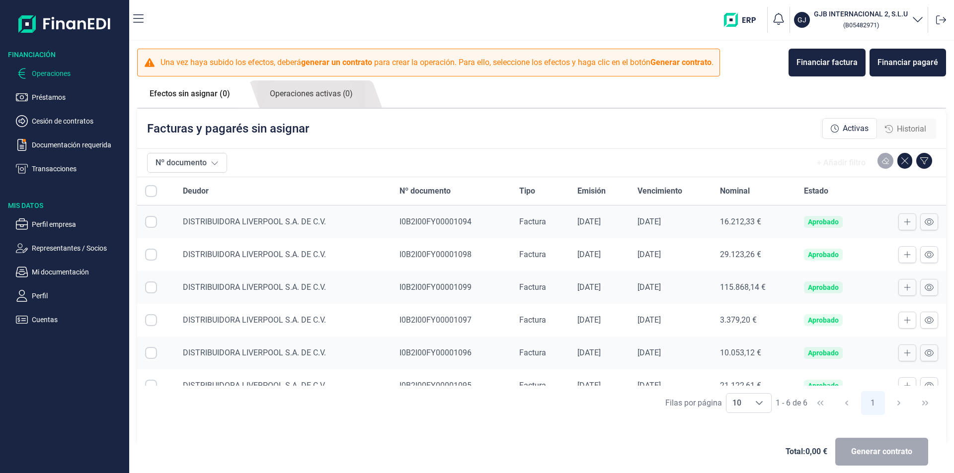
checkbox input "true"
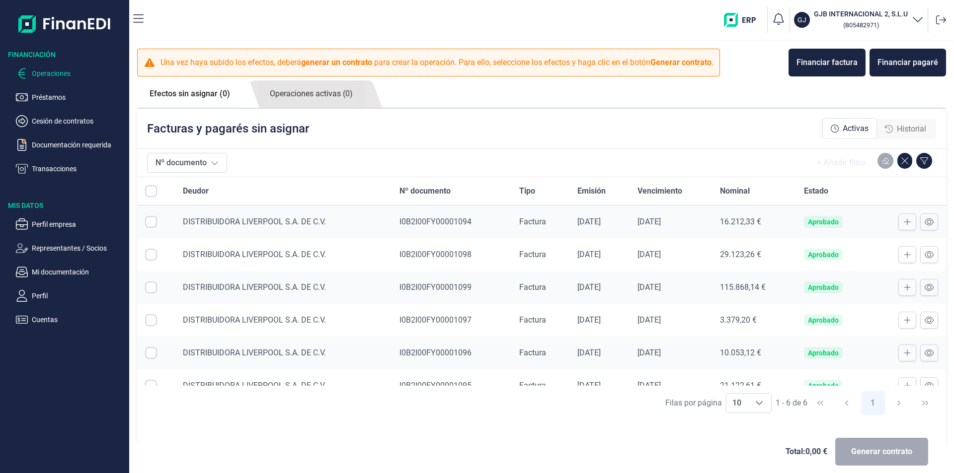
checkbox input "true"
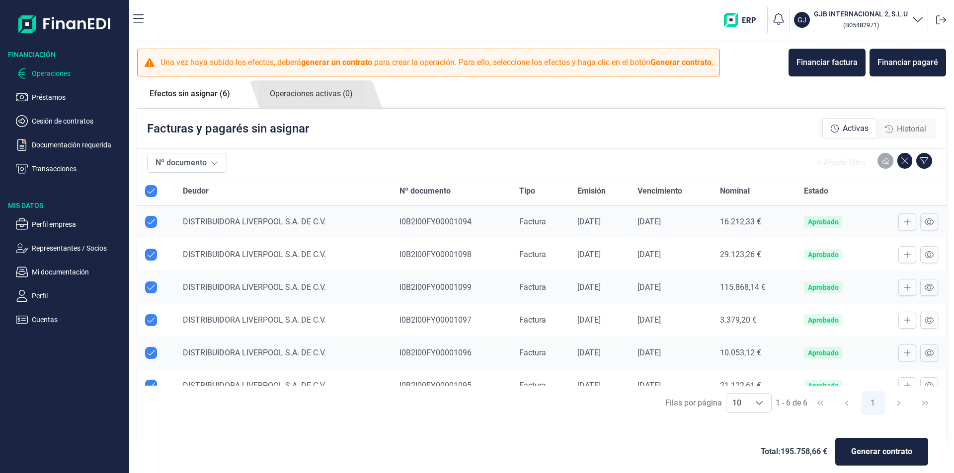
checkbox input "true"
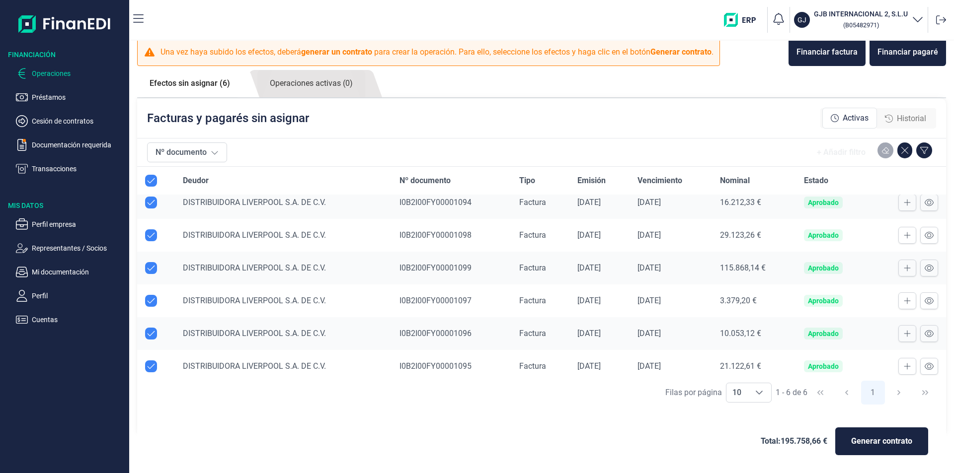
scroll to position [16, 0]
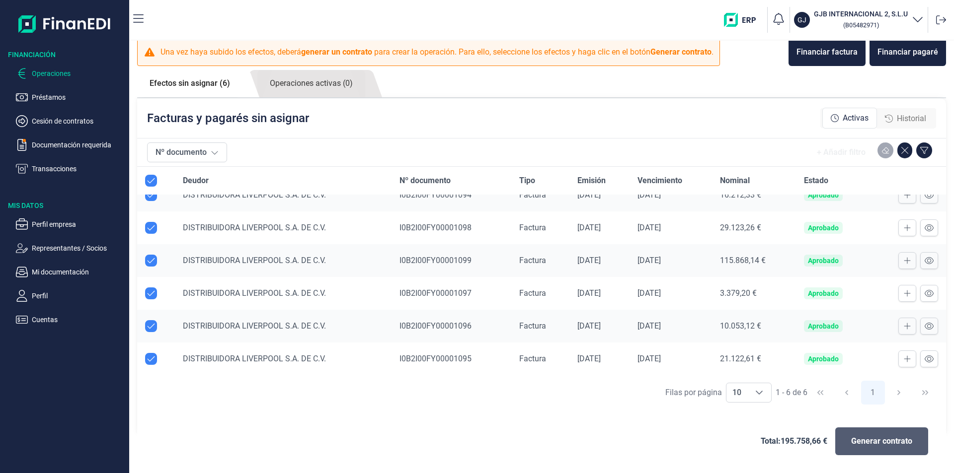
click at [871, 440] on span "Generar contrato" at bounding box center [881, 442] width 61 height 12
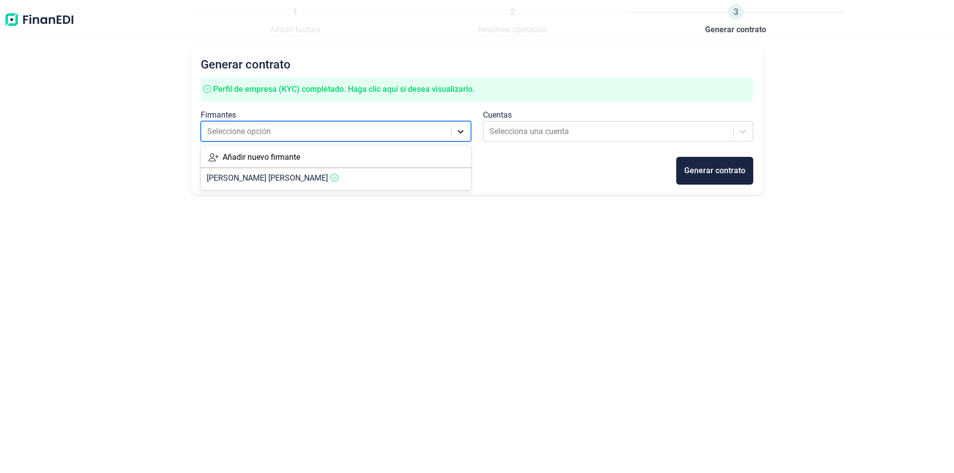
click at [462, 132] on icon at bounding box center [461, 131] width 6 height 3
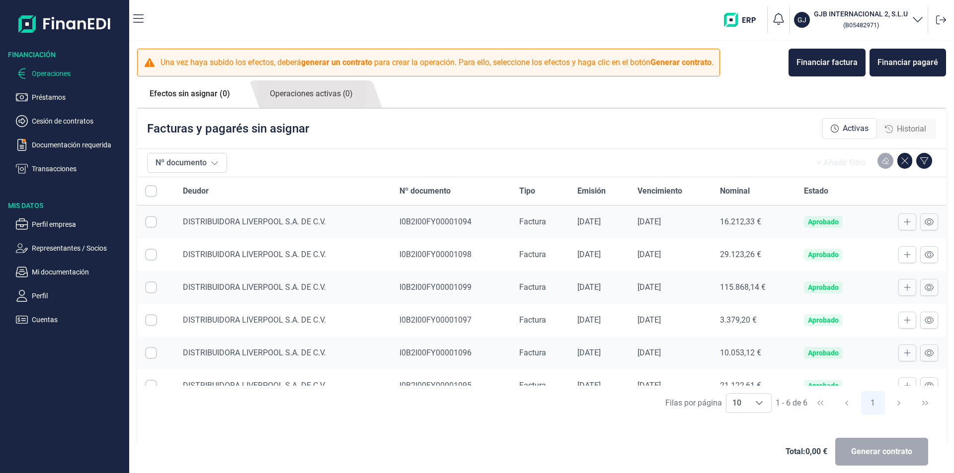
checkbox input "true"
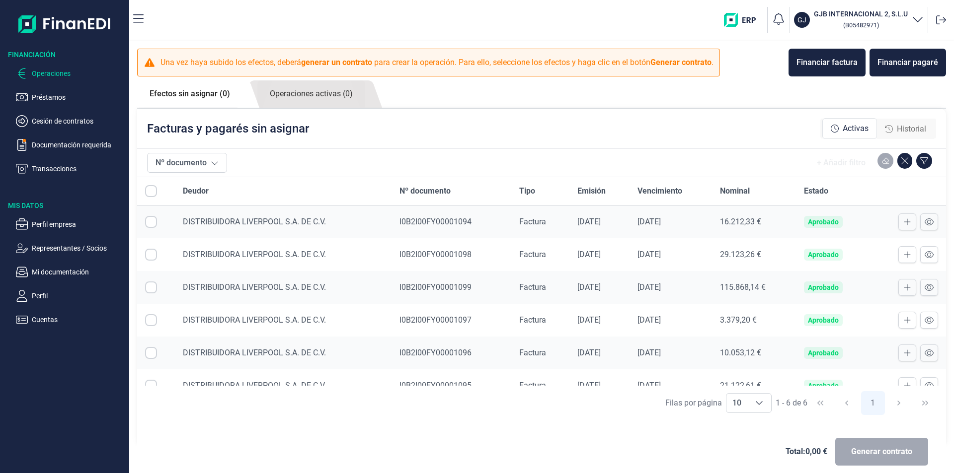
checkbox input "true"
